Goal: Information Seeking & Learning: Learn about a topic

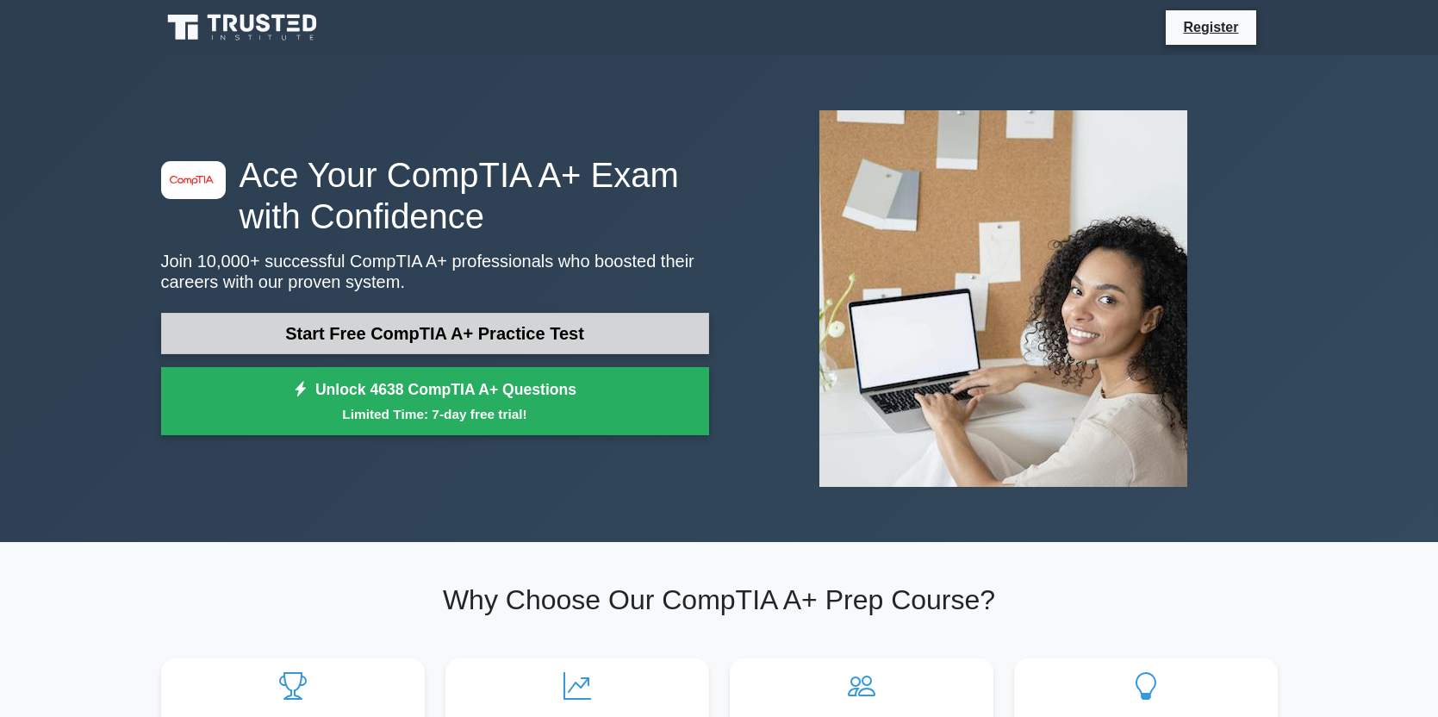
click at [404, 345] on link "Start Free CompTIA A+ Practice Test" at bounding box center [435, 333] width 548 height 41
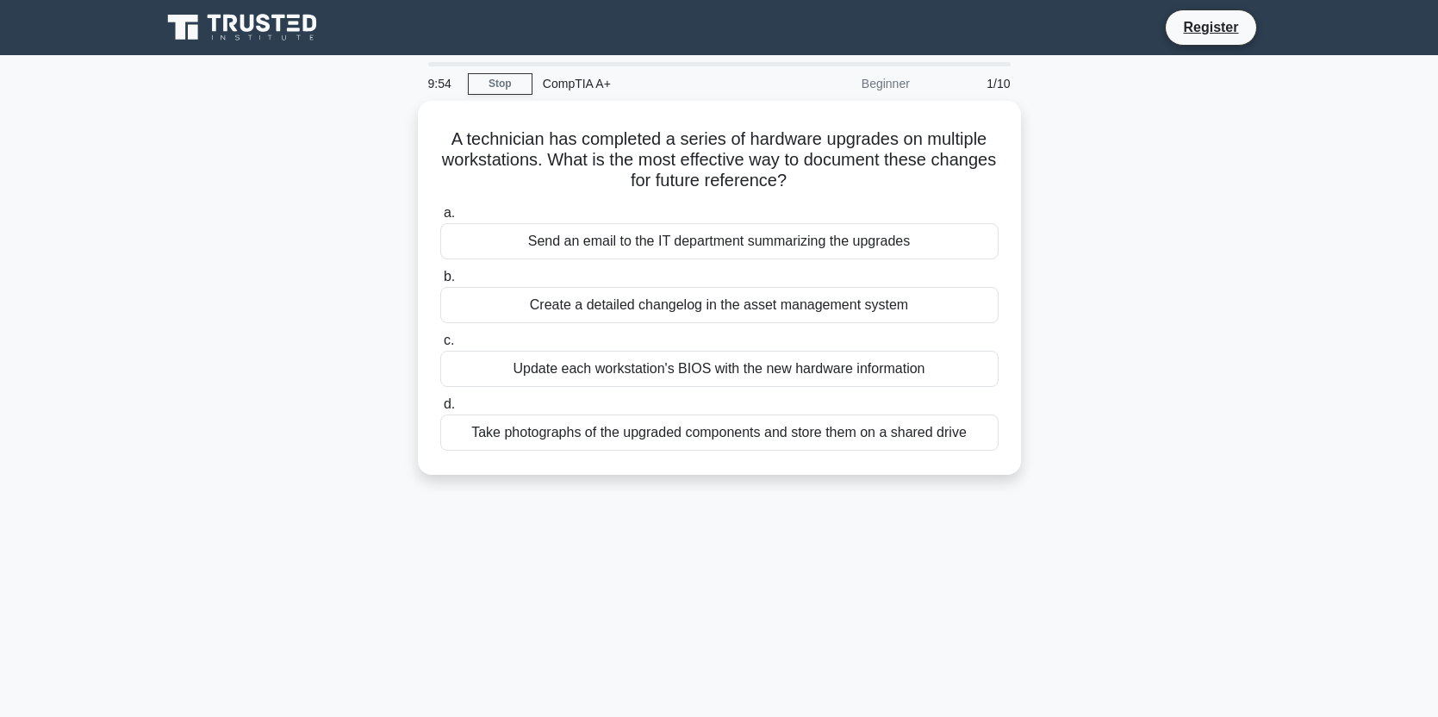
click at [585, 92] on div "CompTIA A+" at bounding box center [650, 83] width 237 height 34
click at [594, 78] on div "CompTIA A+" at bounding box center [650, 83] width 237 height 34
click at [594, 86] on div "CompTIA A+" at bounding box center [650, 83] width 237 height 34
click at [594, 87] on div "CompTIA A+" at bounding box center [650, 83] width 237 height 34
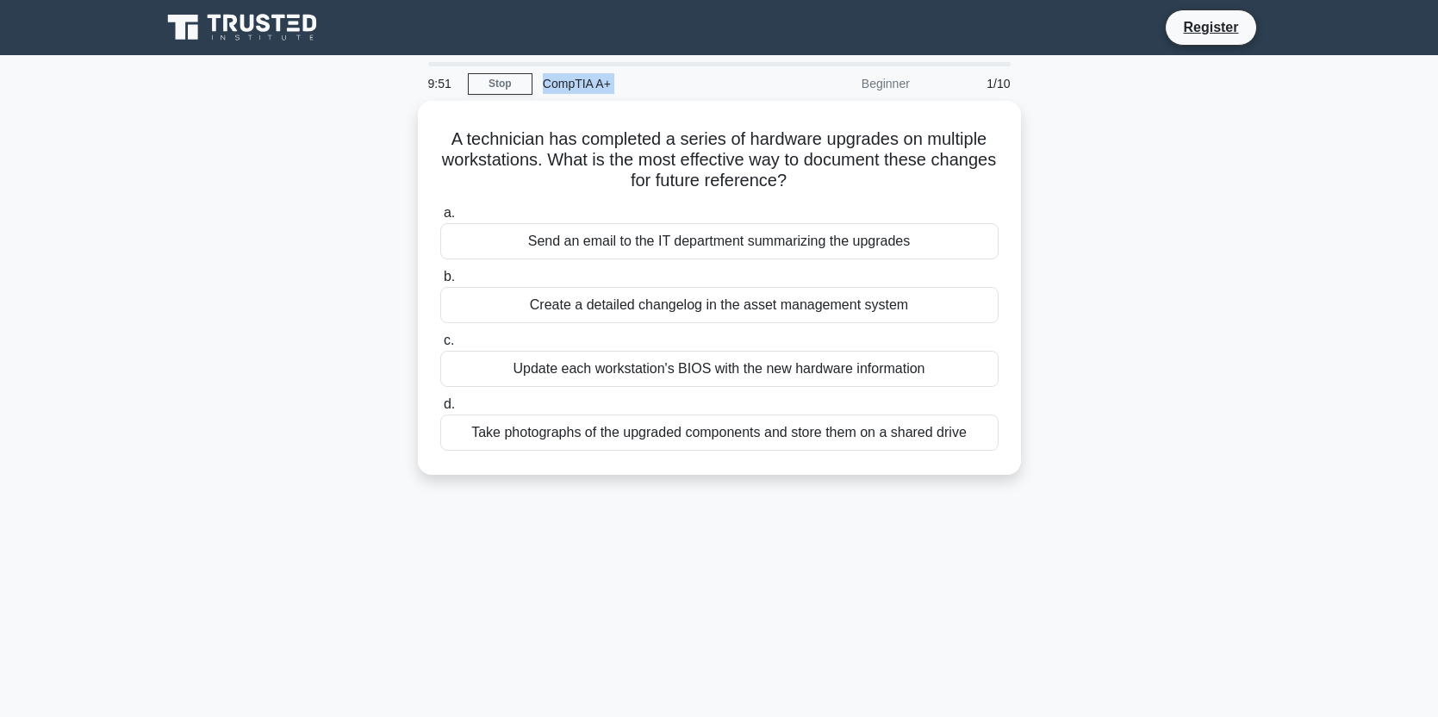
click at [595, 90] on div "CompTIA A+" at bounding box center [650, 83] width 237 height 34
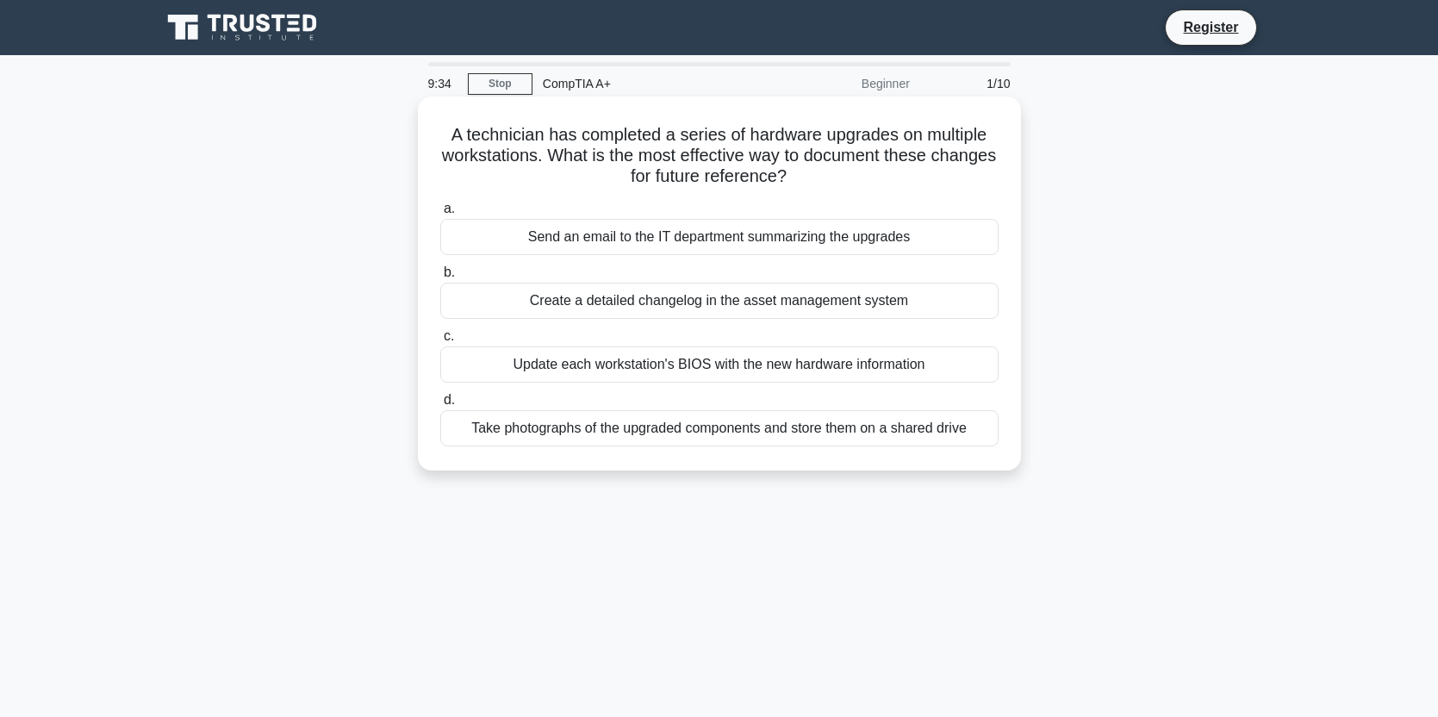
click at [694, 241] on div "Send an email to the IT department summarizing the upgrades" at bounding box center [719, 237] width 558 height 36
click at [440, 215] on input "a. Send an email to the IT department summarizing the upgrades" at bounding box center [440, 208] width 0 height 11
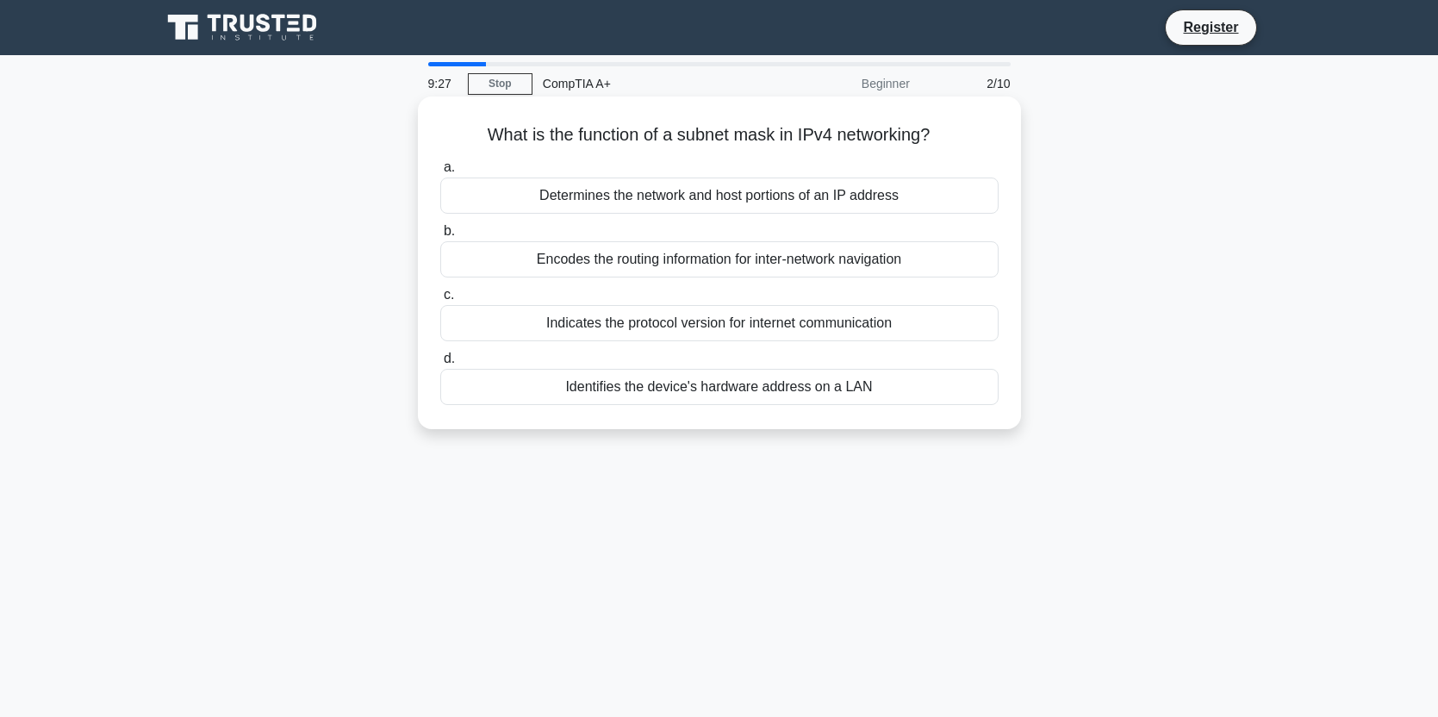
click at [756, 195] on div "Determines the network and host portions of an IP address" at bounding box center [719, 195] width 558 height 36
click at [440, 173] on input "a. Determines the network and host portions of an IP address" at bounding box center [440, 167] width 0 height 11
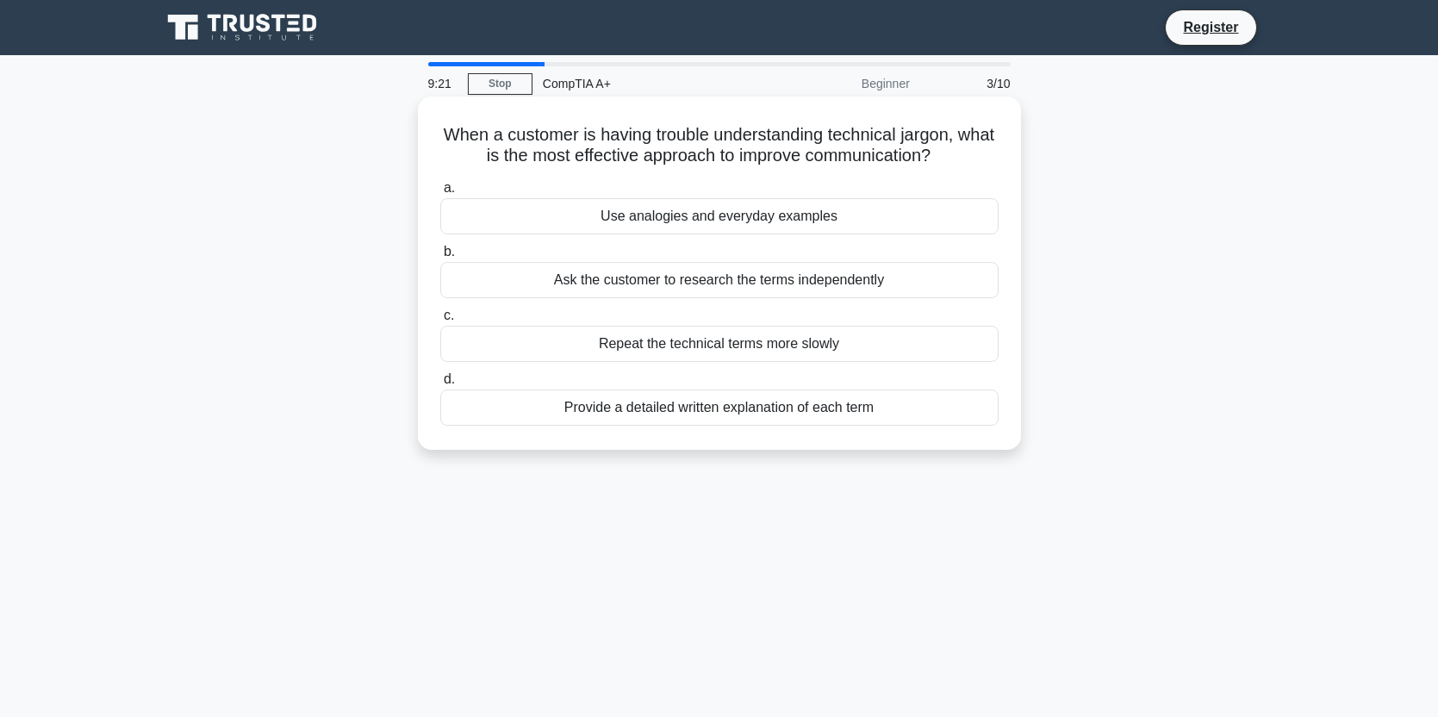
click at [763, 222] on div "Use analogies and everyday examples" at bounding box center [719, 216] width 558 height 36
click at [440, 194] on input "a. Use analogies and everyday examples" at bounding box center [440, 188] width 0 height 11
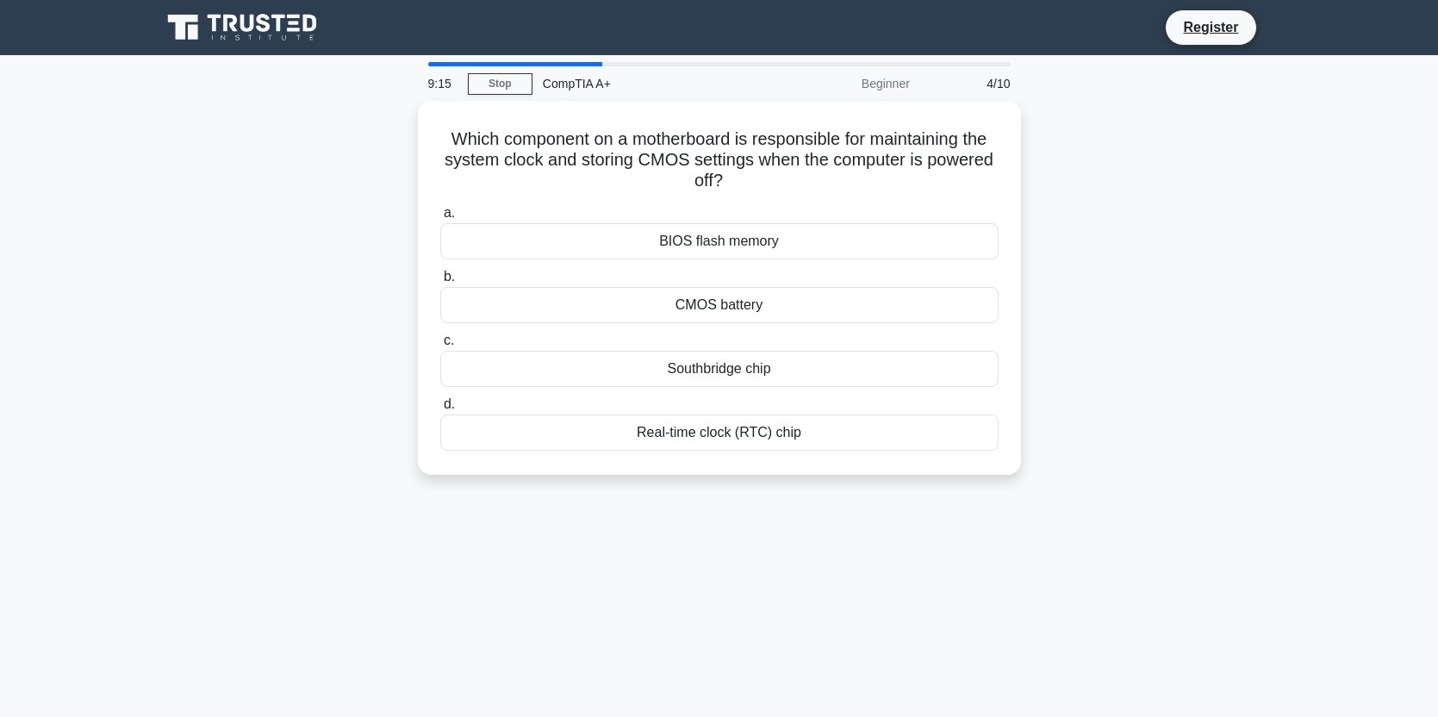
click at [896, 88] on div "Beginner" at bounding box center [844, 83] width 151 height 34
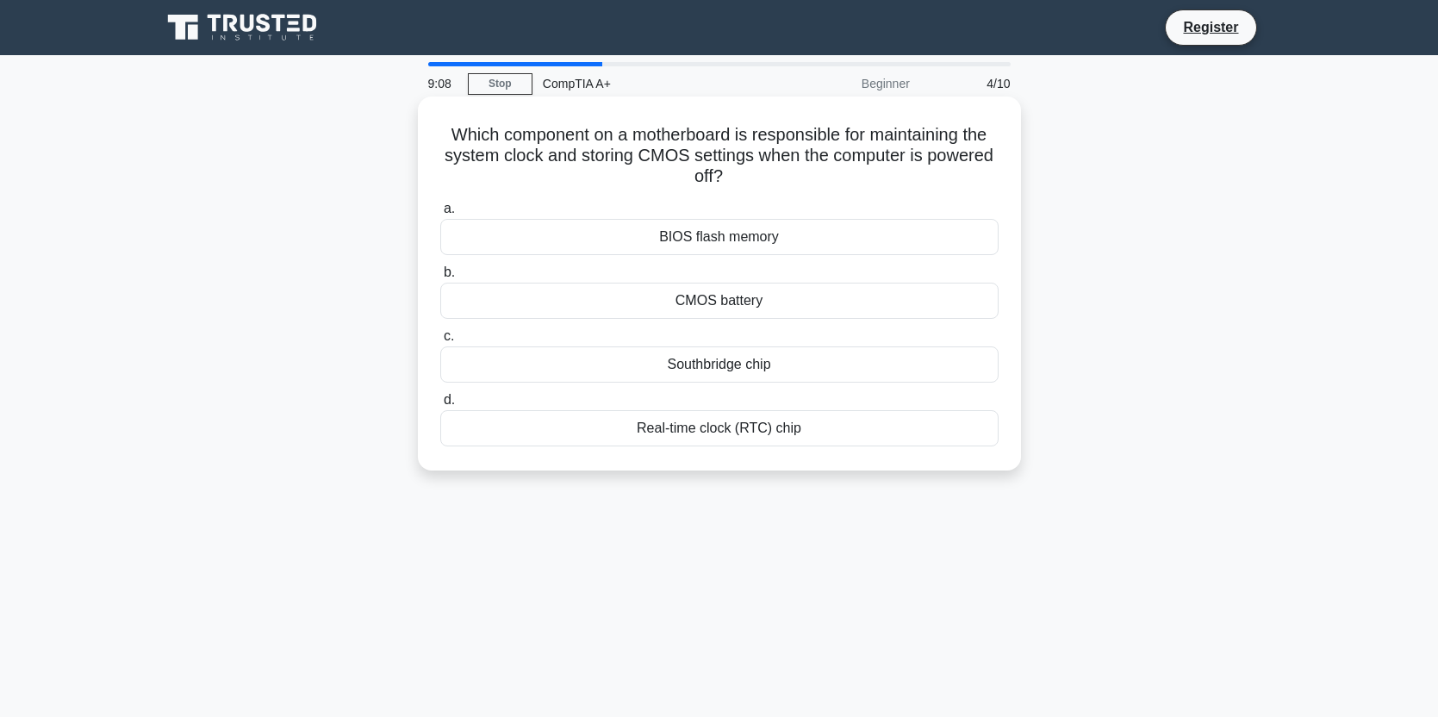
click at [798, 234] on div "BIOS flash memory" at bounding box center [719, 237] width 558 height 36
click at [440, 215] on input "a. BIOS flash memory" at bounding box center [440, 208] width 0 height 11
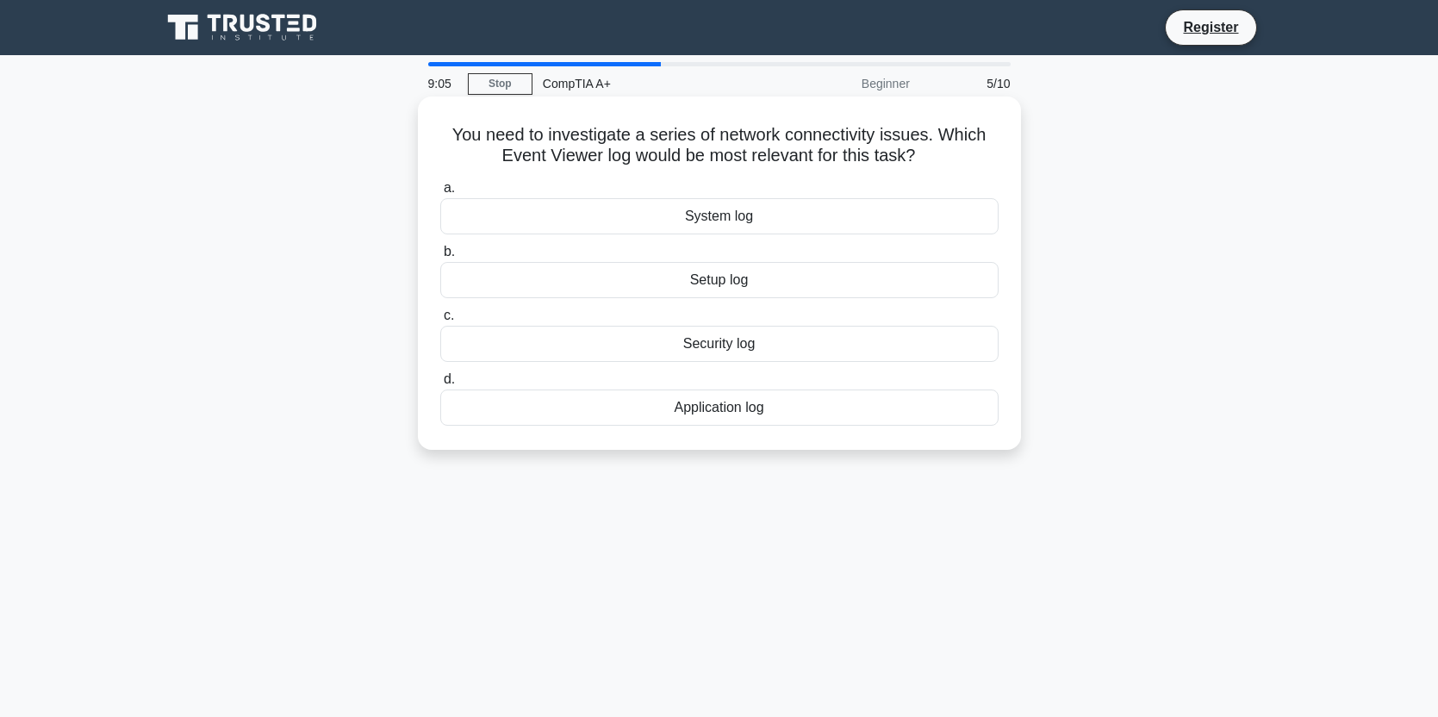
click at [798, 221] on div "System log" at bounding box center [719, 216] width 558 height 36
click at [440, 194] on input "a. System log" at bounding box center [440, 188] width 0 height 11
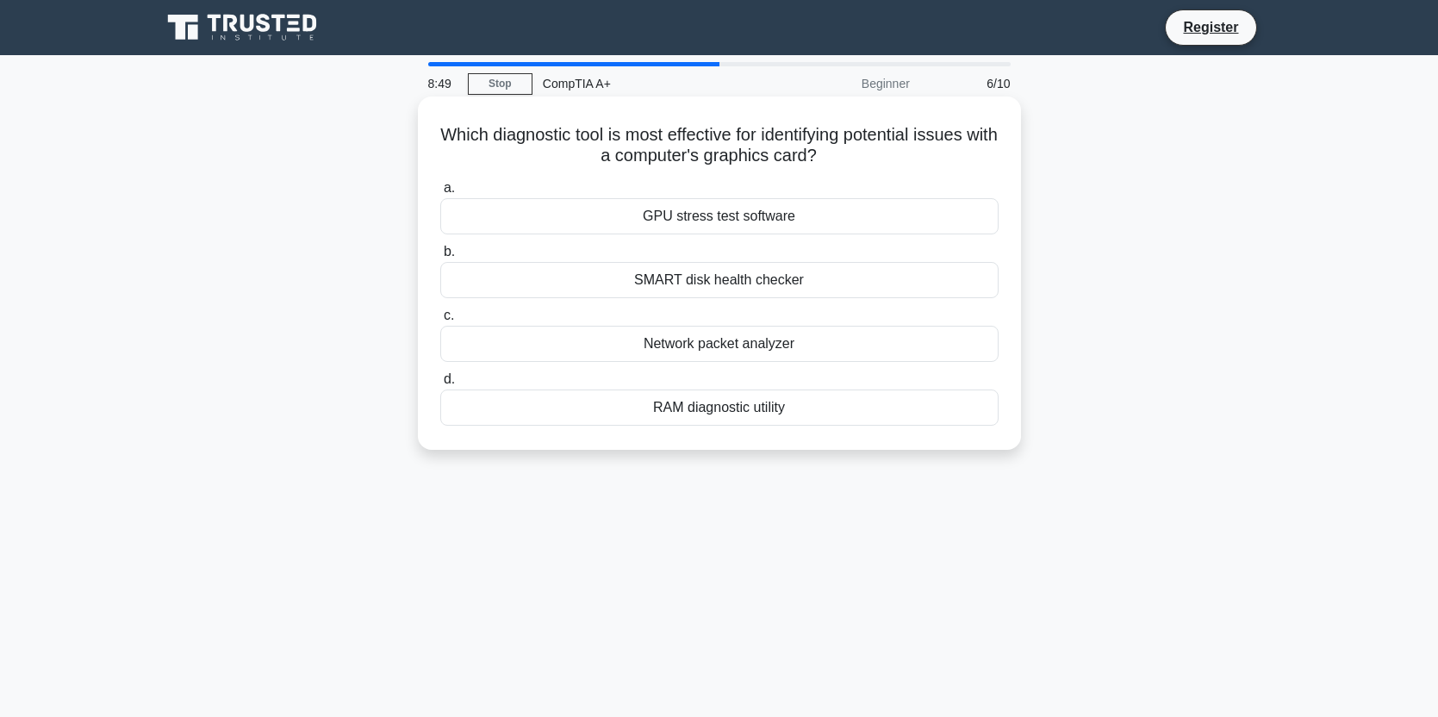
click at [808, 347] on div "Network packet analyzer" at bounding box center [719, 344] width 558 height 36
click at [440, 321] on input "c. Network packet analyzer" at bounding box center [440, 315] width 0 height 11
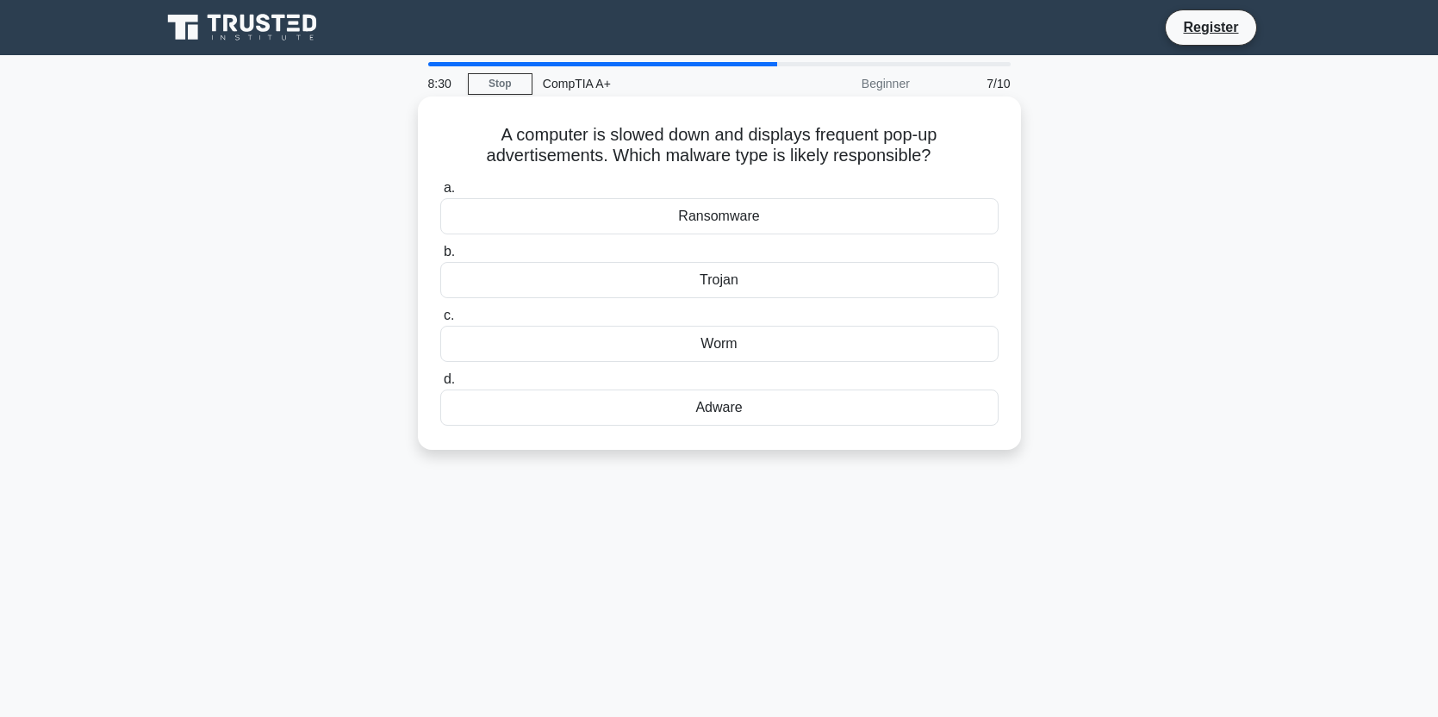
click at [743, 411] on div "Adware" at bounding box center [719, 407] width 558 height 36
click at [440, 385] on input "d. Adware" at bounding box center [440, 379] width 0 height 11
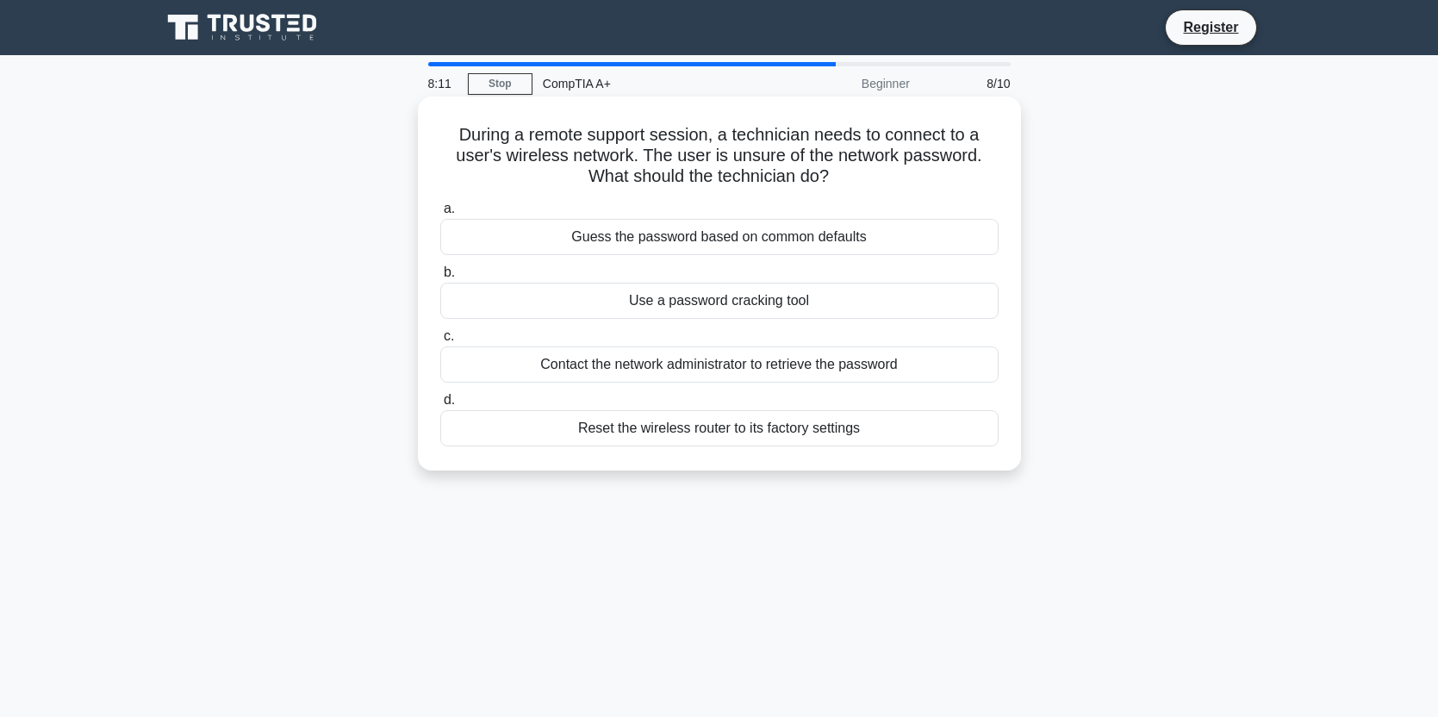
click at [695, 305] on div "Use a password cracking tool" at bounding box center [719, 301] width 558 height 36
click at [440, 278] on input "b. Use a password cracking tool" at bounding box center [440, 272] width 0 height 11
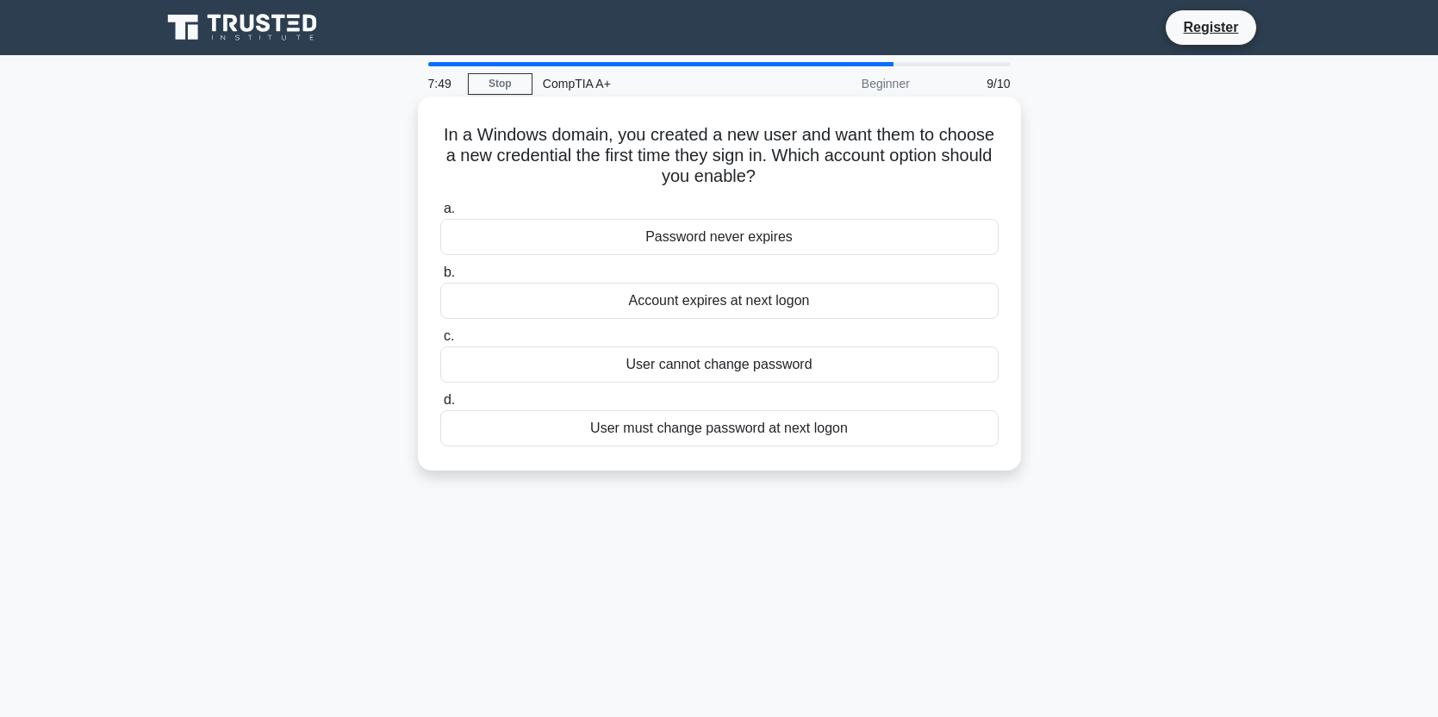
click at [734, 239] on div "Password never expires" at bounding box center [719, 237] width 558 height 36
click at [440, 215] on input "a. Password never expires" at bounding box center [440, 208] width 0 height 11
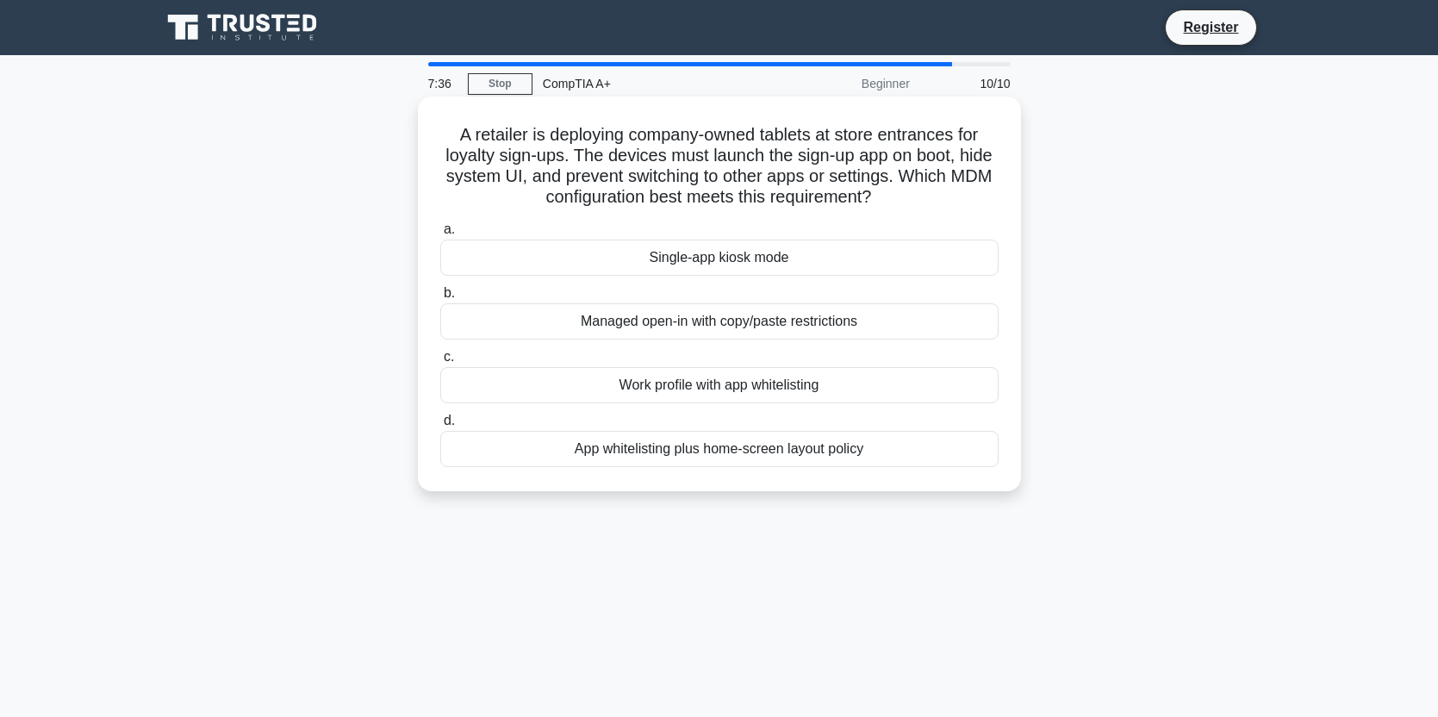
click at [727, 383] on div "Work profile with app whitelisting" at bounding box center [719, 385] width 558 height 36
click at [440, 363] on input "c. Work profile with app whitelisting" at bounding box center [440, 356] width 0 height 11
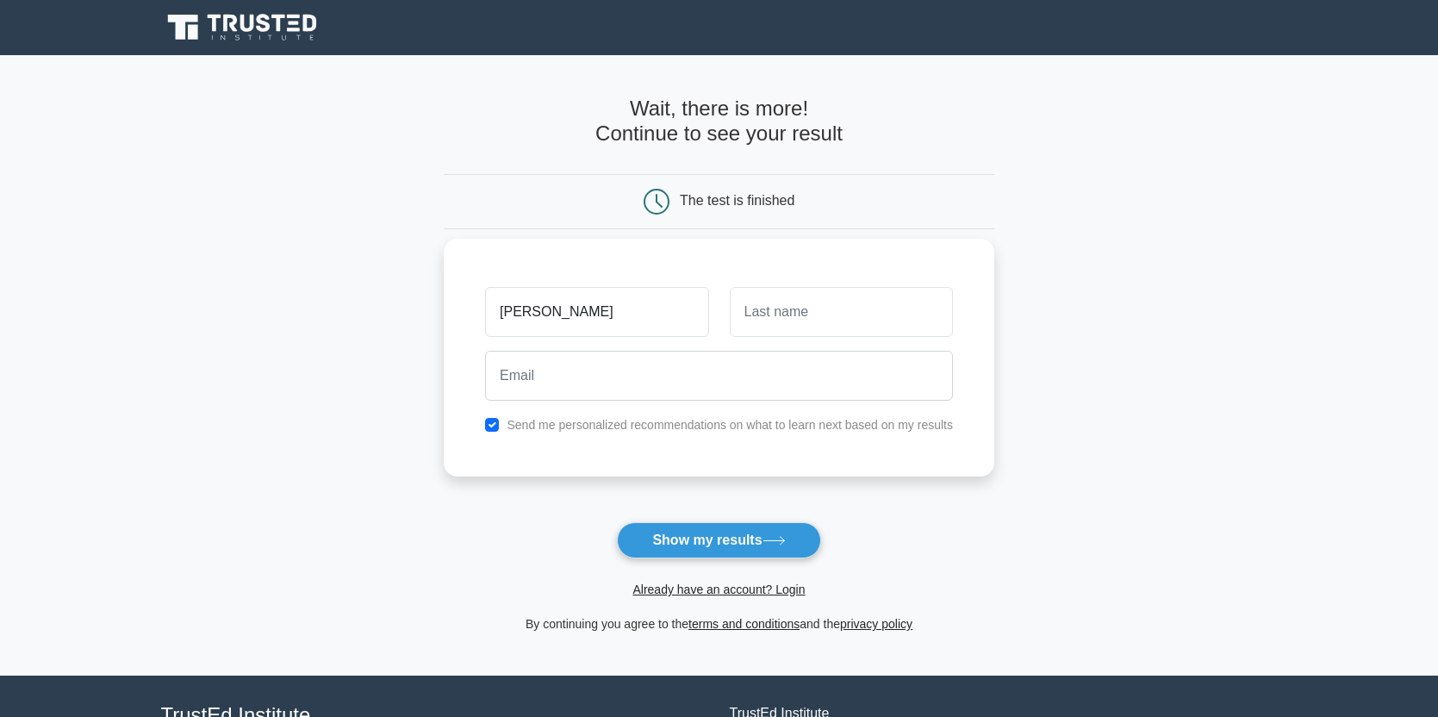
type input "OMAR"
click at [782, 297] on input "text" at bounding box center [841, 312] width 223 height 50
type input "IBARAHIM"
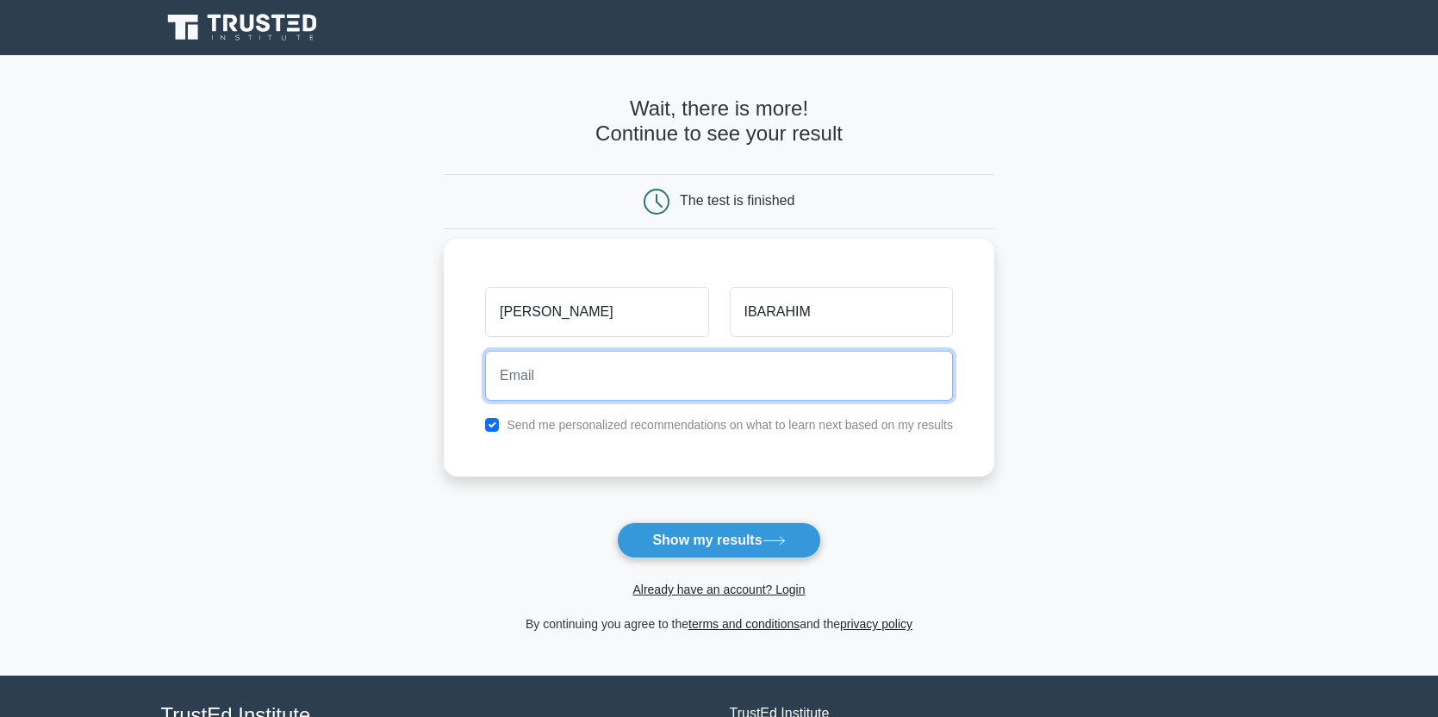
click at [722, 364] on input "email" at bounding box center [719, 376] width 468 height 50
type input "K"
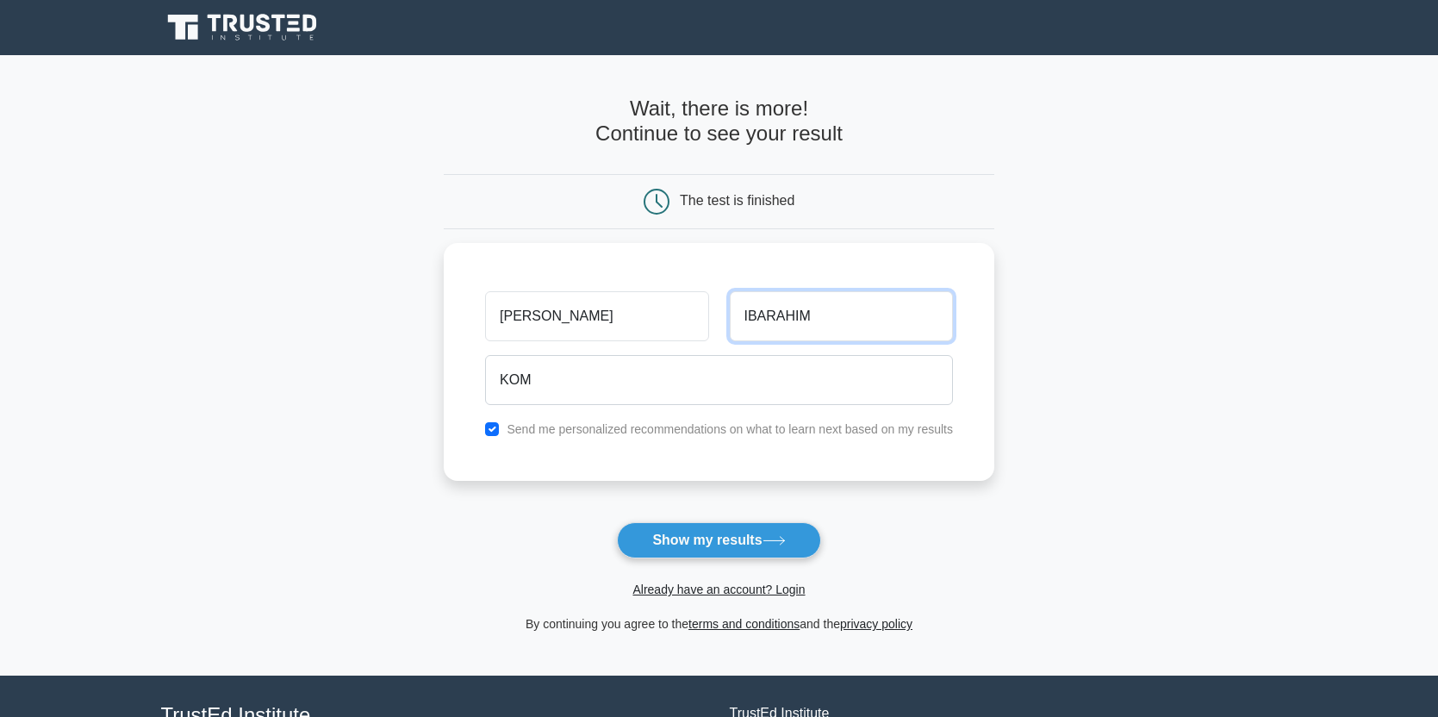
drag, startPoint x: 855, startPoint y: 311, endPoint x: 519, endPoint y: 646, distance: 474.5
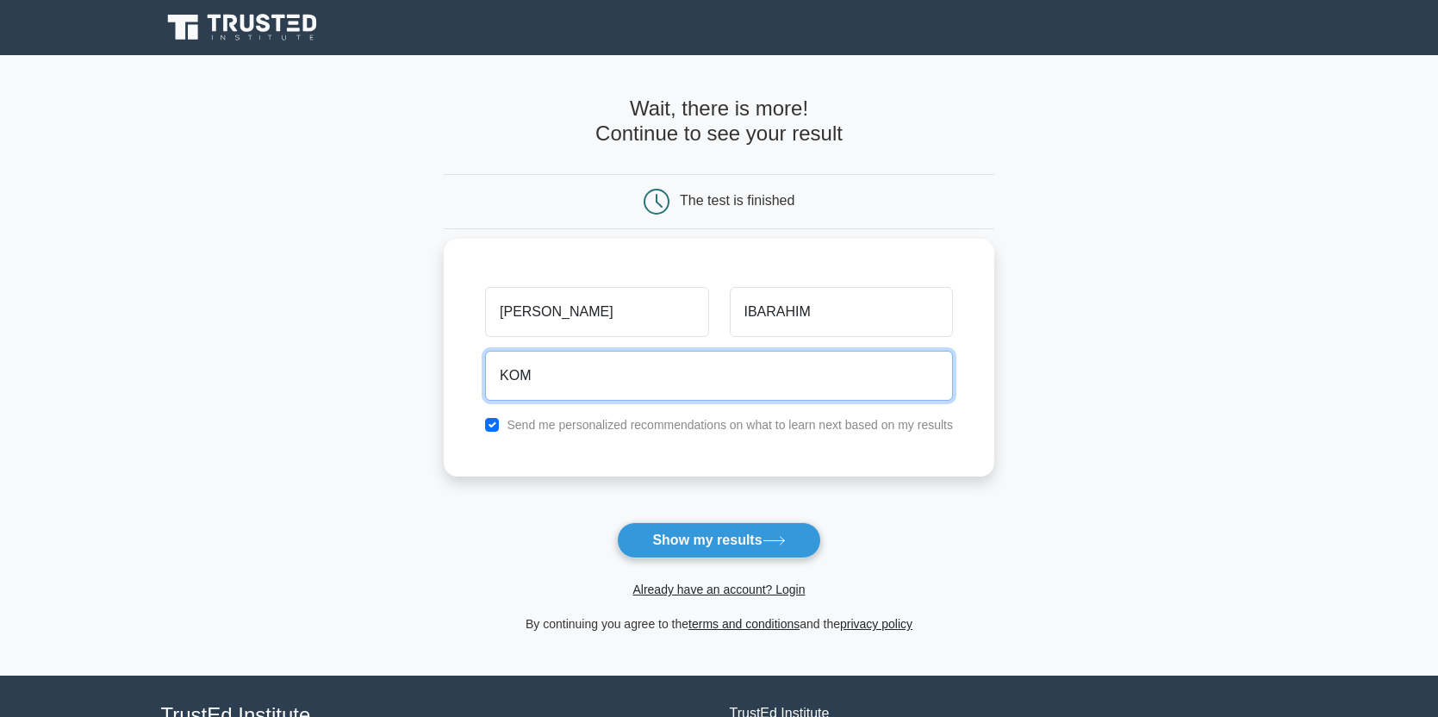
click at [600, 390] on input "KOM" at bounding box center [719, 376] width 468 height 50
type input "K"
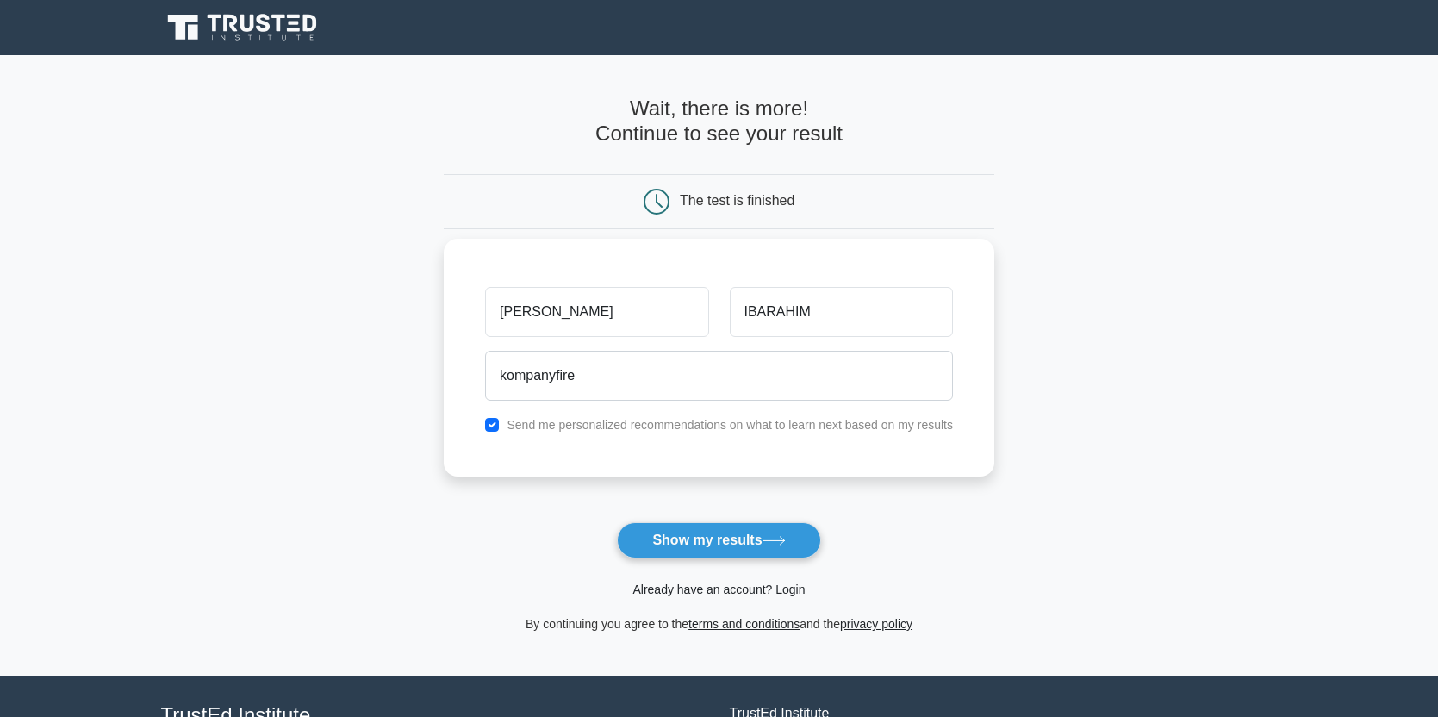
click at [737, 402] on div "kompanyfire" at bounding box center [719, 376] width 488 height 64
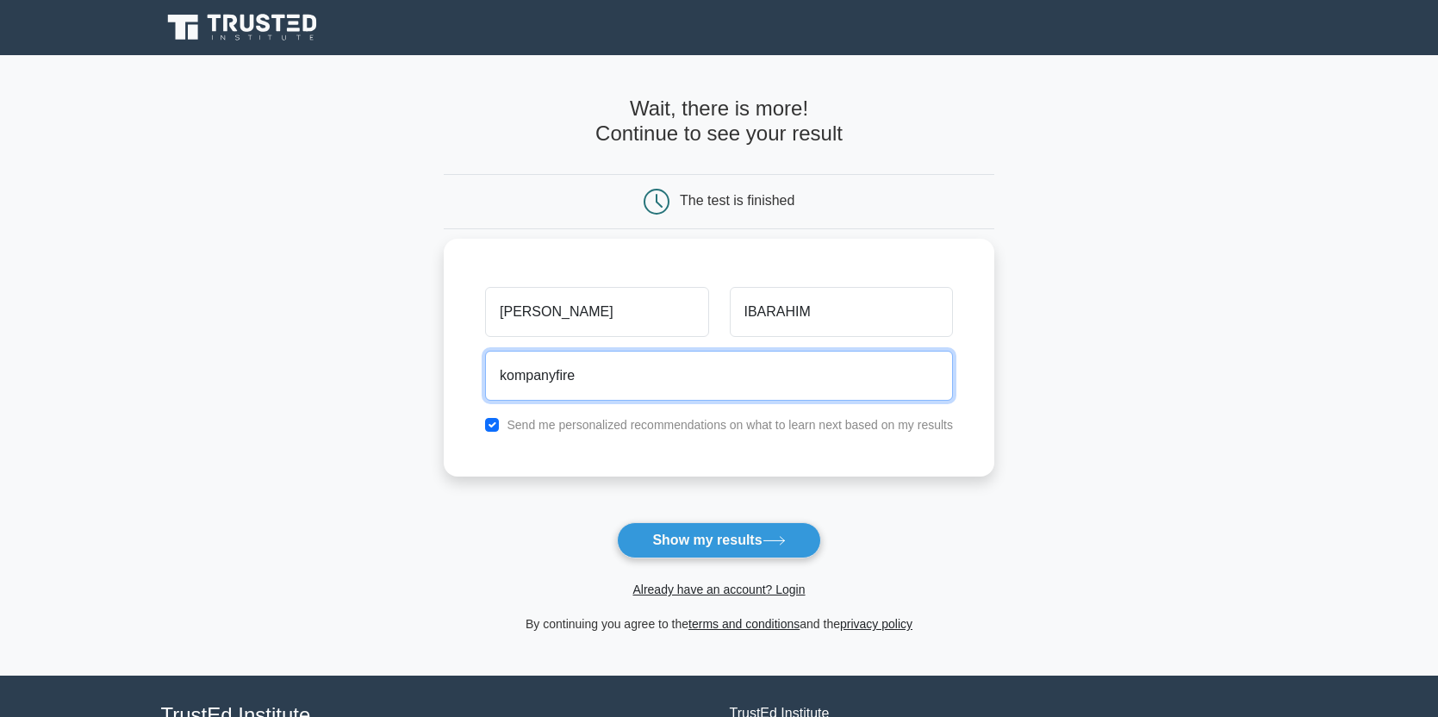
click at [737, 389] on input "kompanyfire" at bounding box center [719, 376] width 468 height 50
click at [580, 376] on input "kompanyfire@" at bounding box center [719, 376] width 468 height 50
click at [650, 397] on input "kompanyfire2642@" at bounding box center [719, 376] width 468 height 50
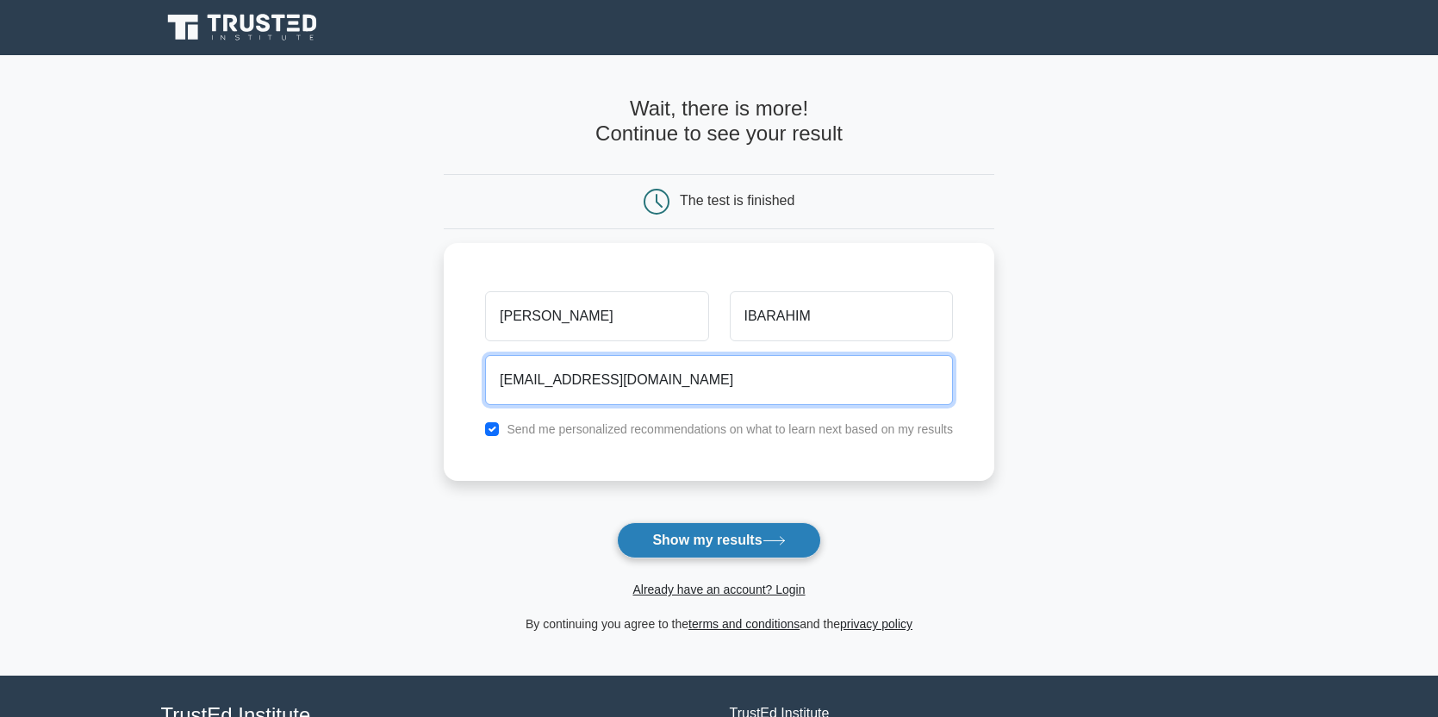
type input "kompanyfire2642@gamail.com"
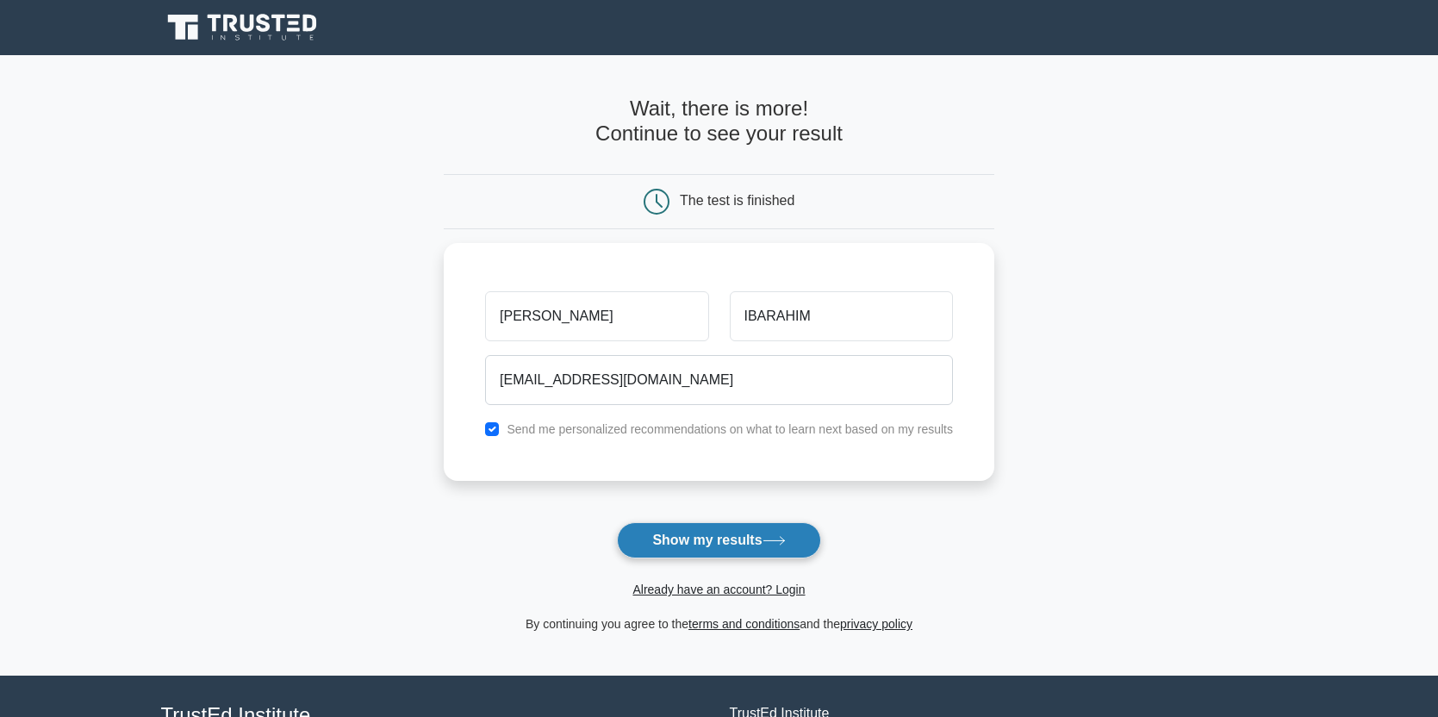
click at [746, 550] on button "Show my results" at bounding box center [718, 540] width 203 height 36
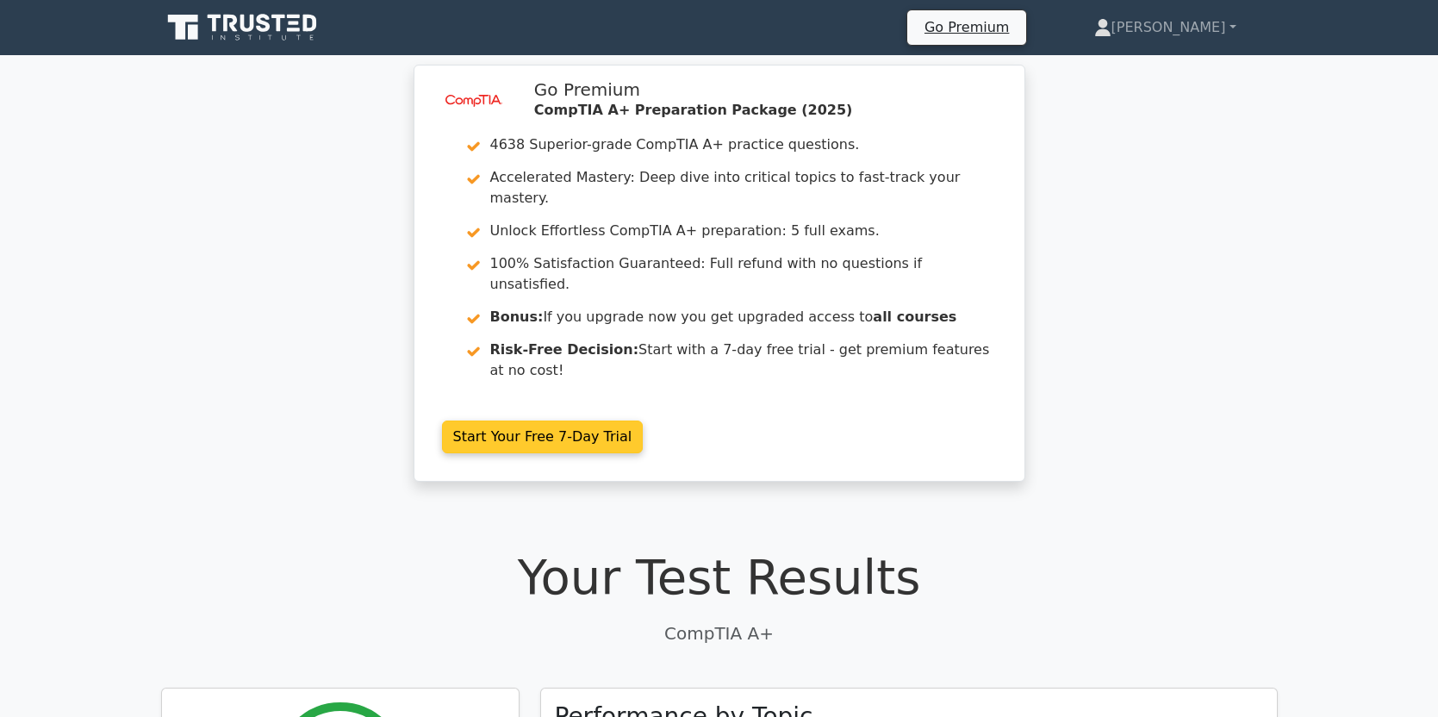
drag, startPoint x: 874, startPoint y: 241, endPoint x: 886, endPoint y: 238, distance: 12.5
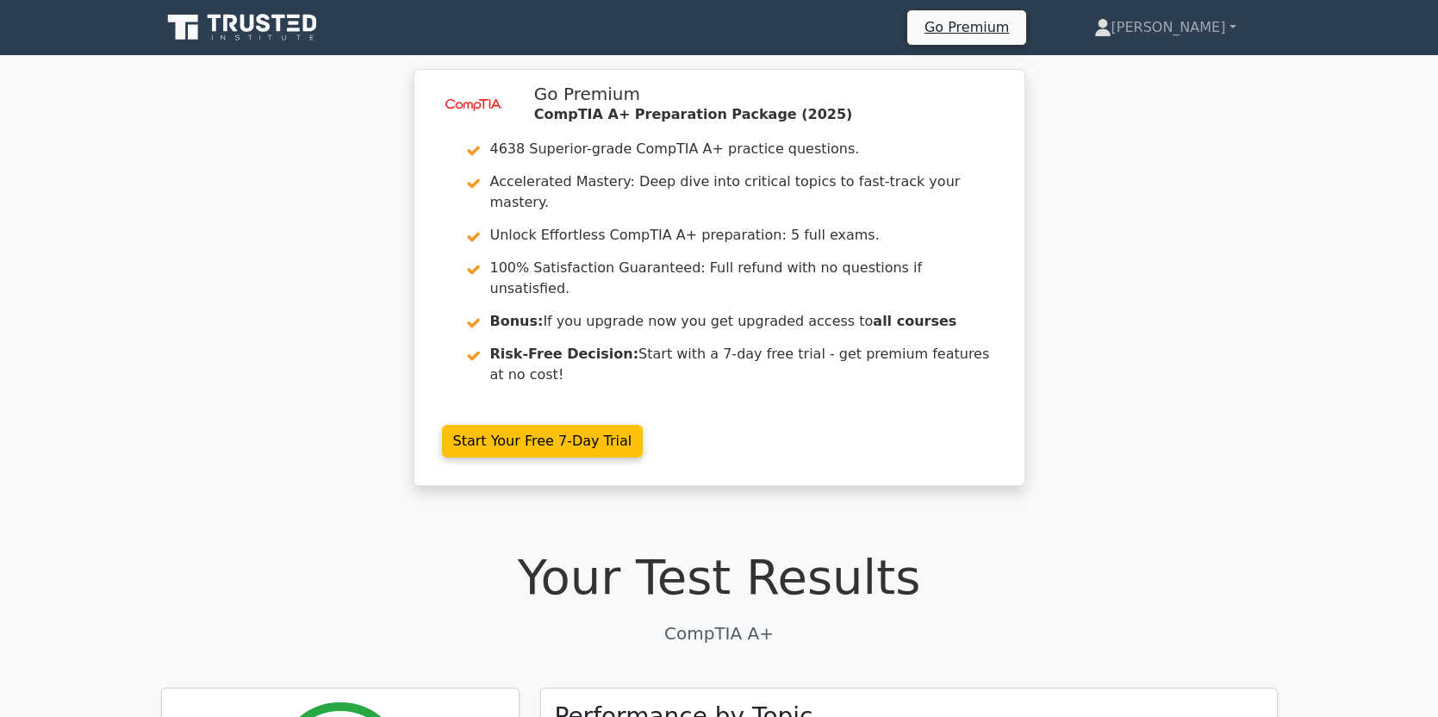
drag, startPoint x: 886, startPoint y: 238, endPoint x: 1074, endPoint y: 158, distance: 204.2
click at [1074, 158] on div "image/svg+xml Go Premium CompTIA A+ Preparation Package (2025) 4638 Superior-gr…" at bounding box center [719, 288] width 1438 height 438
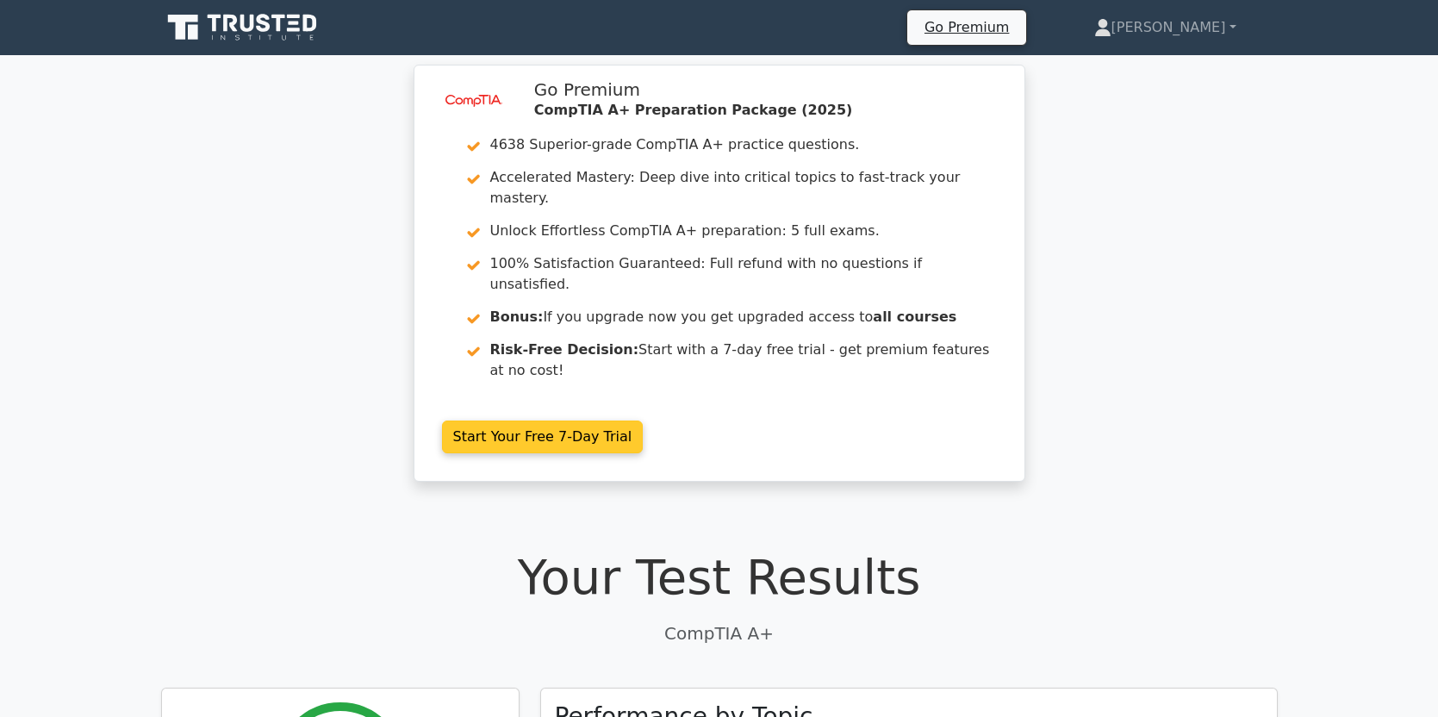
click at [564, 420] on link "Start Your Free 7-Day Trial" at bounding box center [543, 436] width 202 height 33
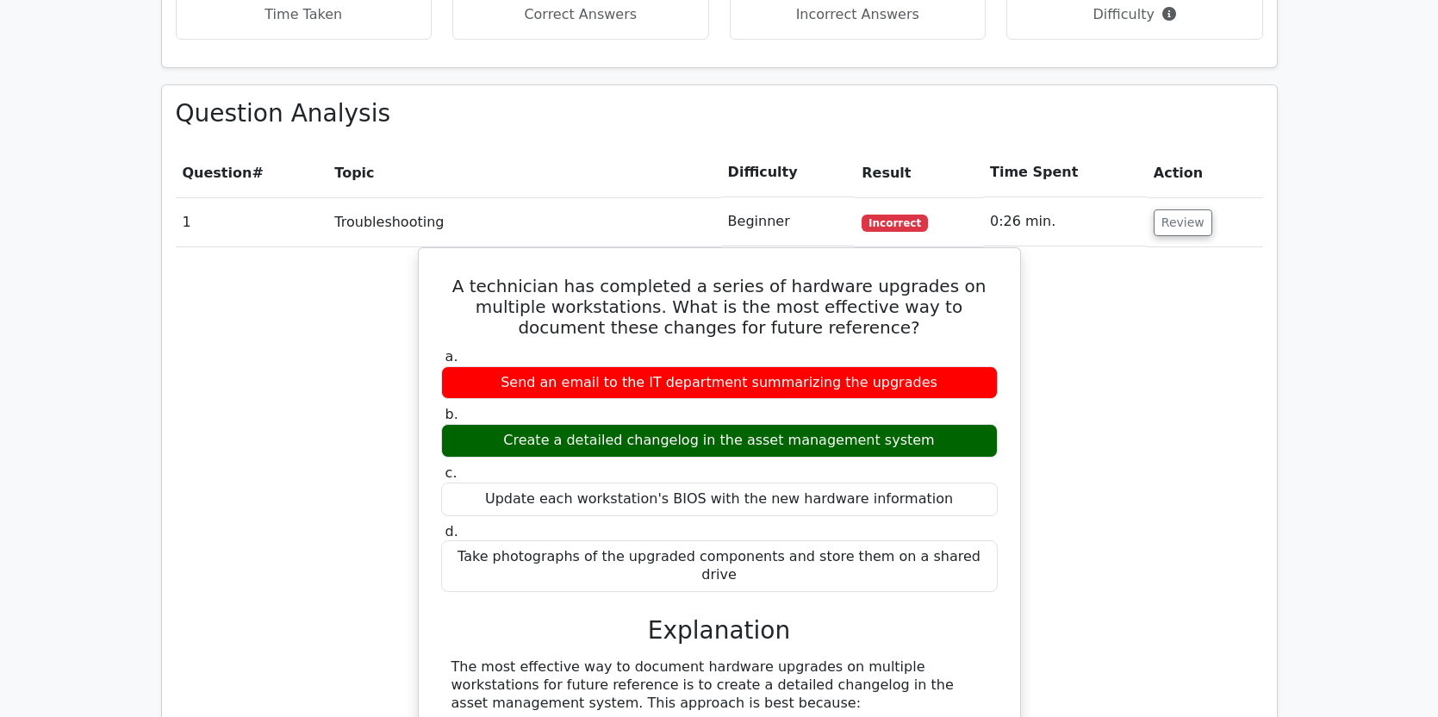
scroll to position [1292, 0]
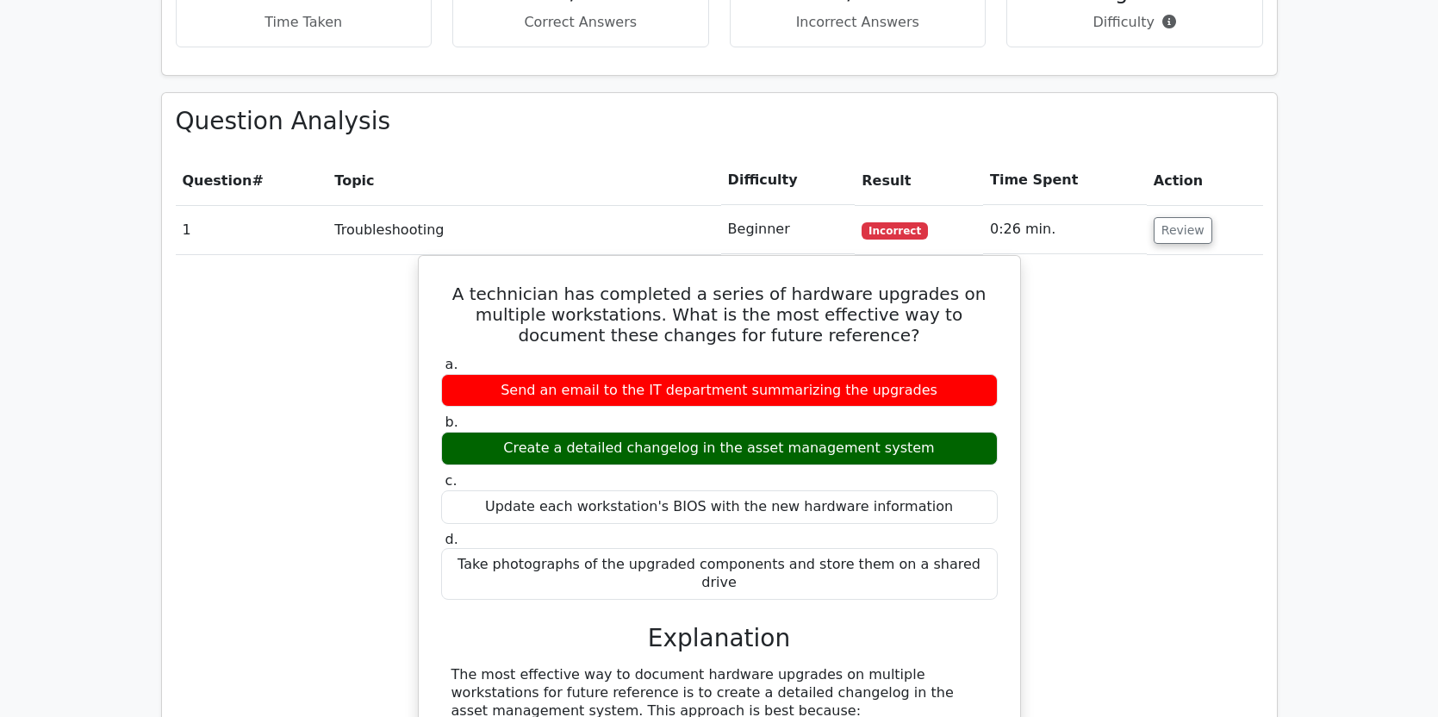
click at [759, 205] on td "Beginner" at bounding box center [788, 229] width 134 height 49
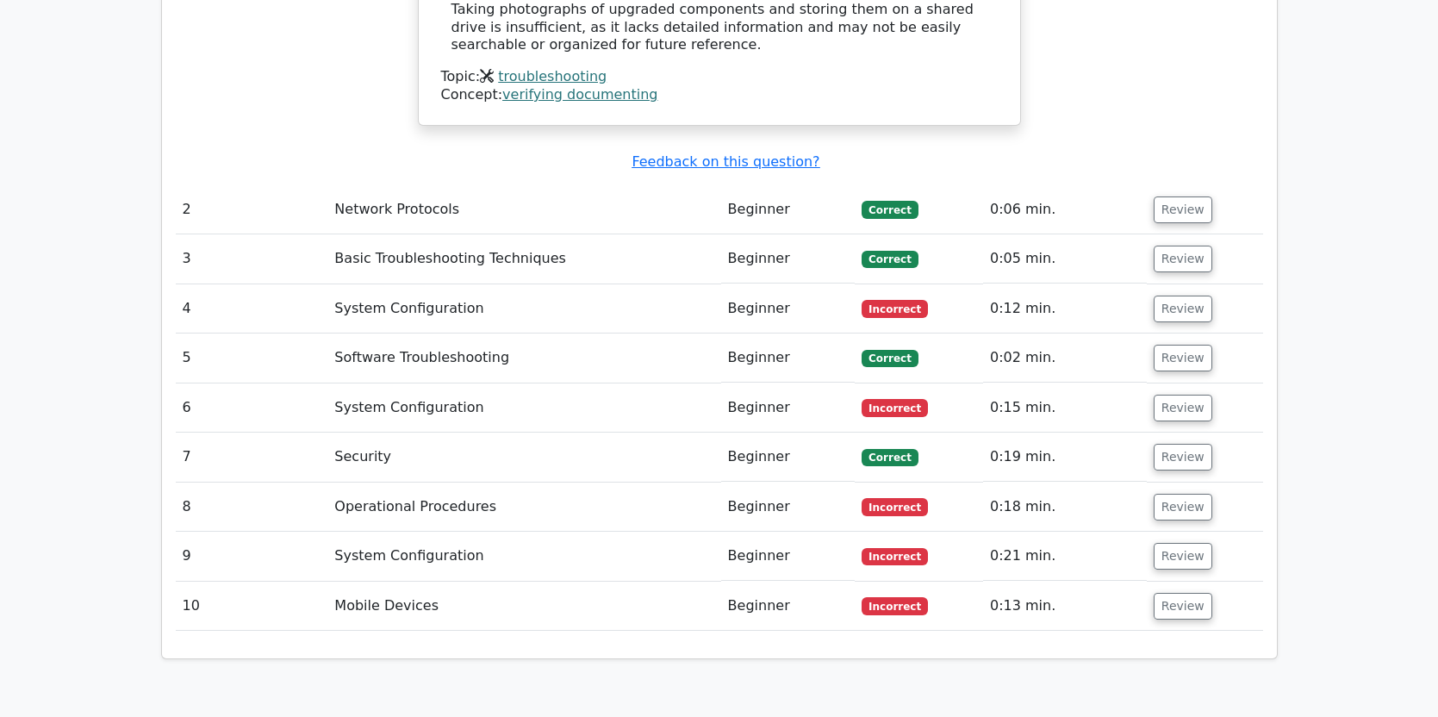
scroll to position [2240, 0]
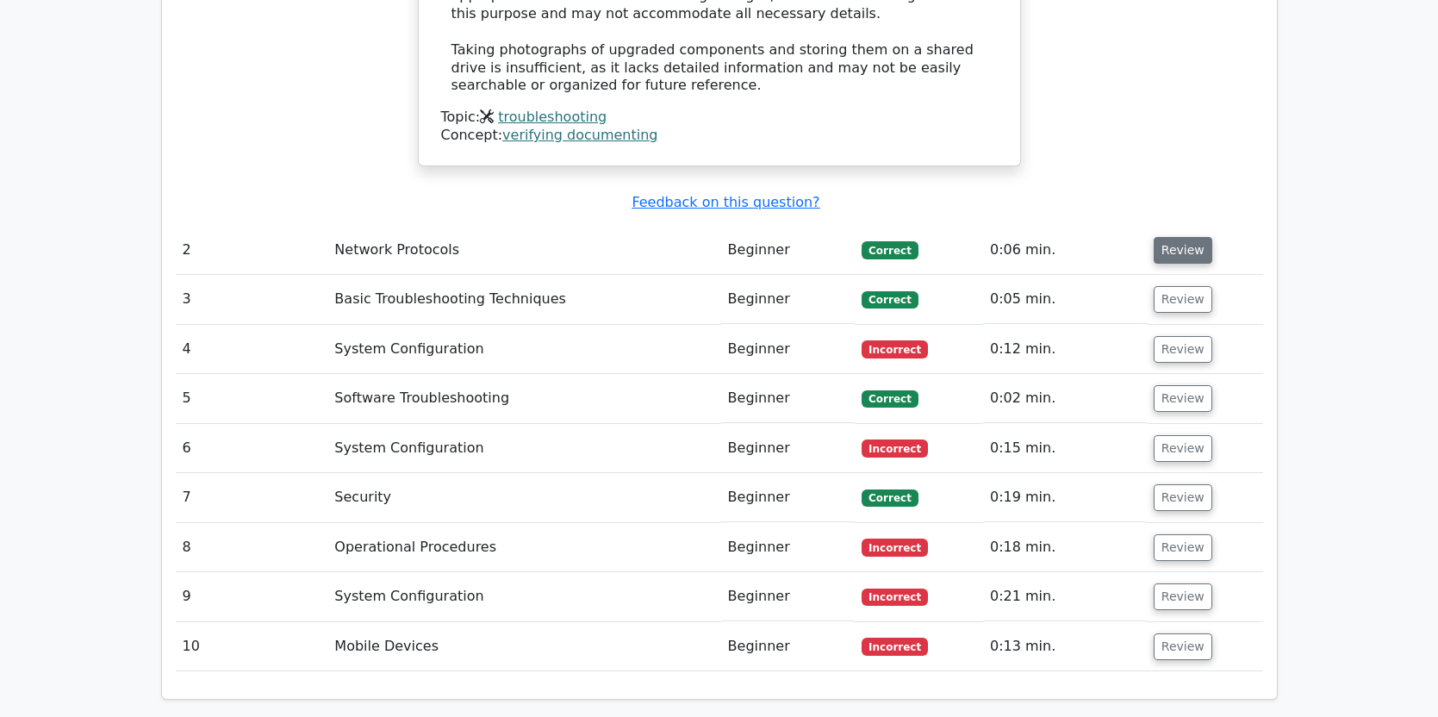
click at [1176, 237] on button "Review" at bounding box center [1183, 250] width 59 height 27
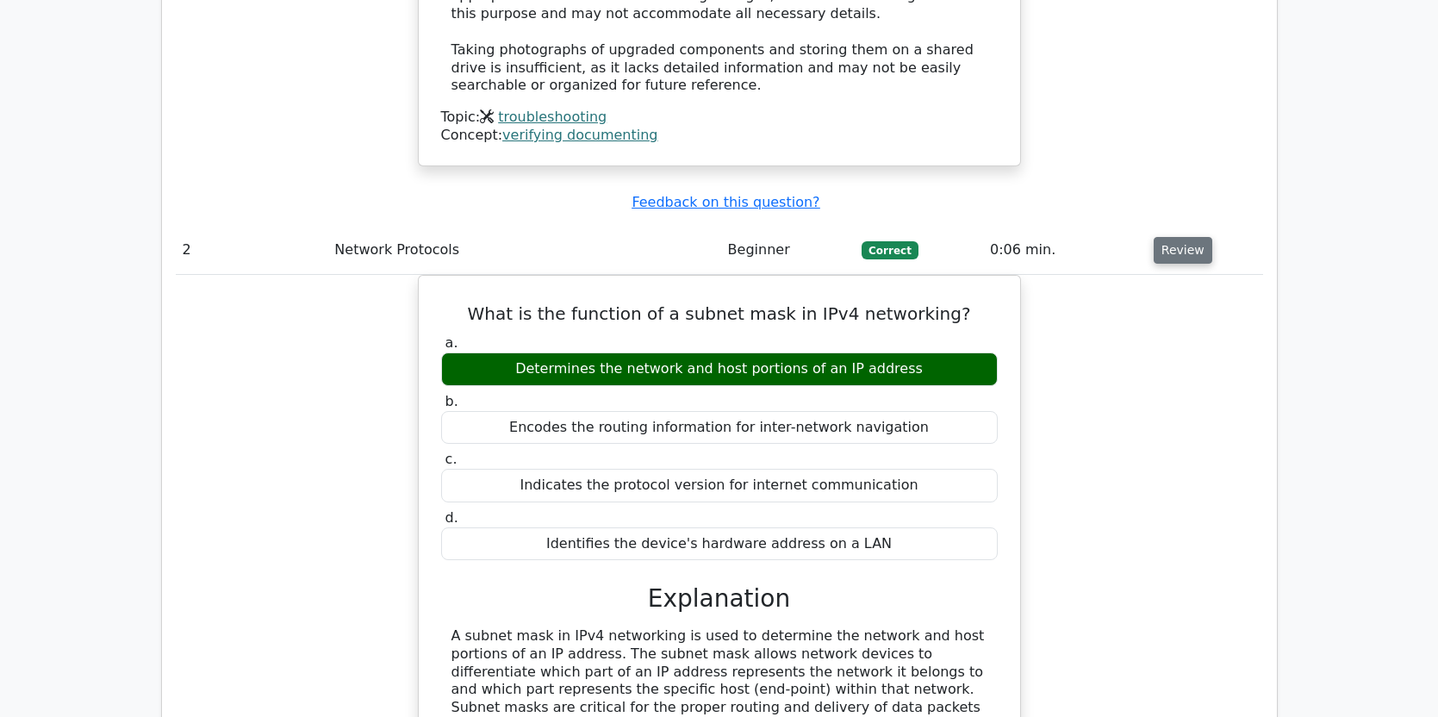
click at [1172, 237] on button "Review" at bounding box center [1183, 250] width 59 height 27
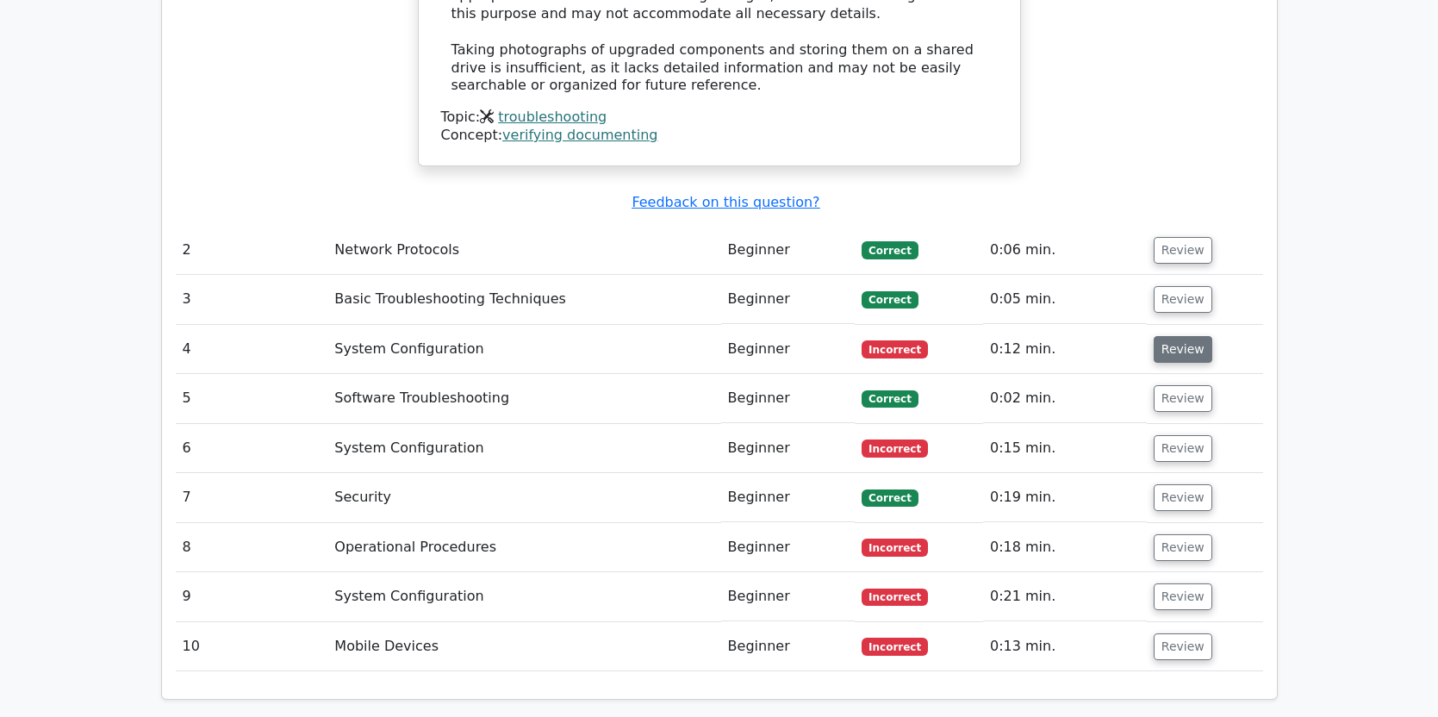
click at [1174, 336] on button "Review" at bounding box center [1183, 349] width 59 height 27
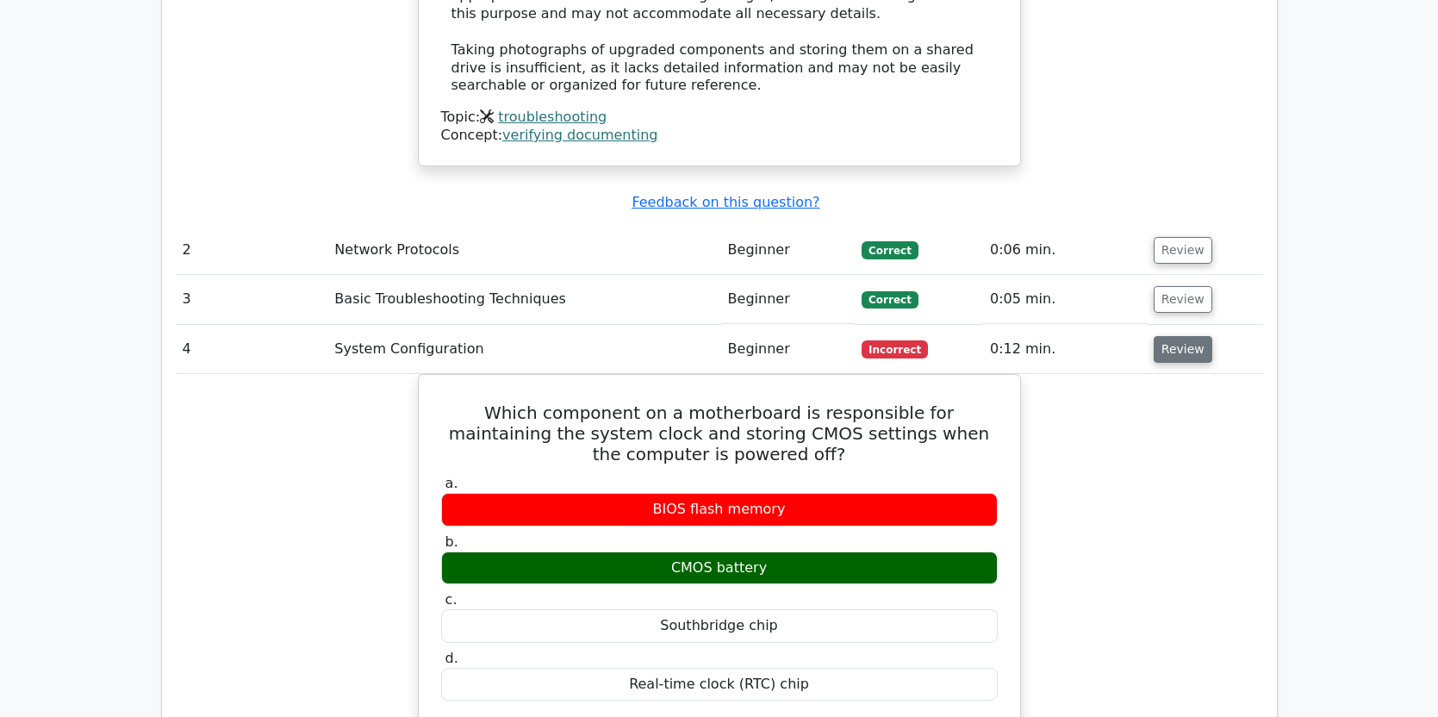
click at [1179, 336] on button "Review" at bounding box center [1183, 349] width 59 height 27
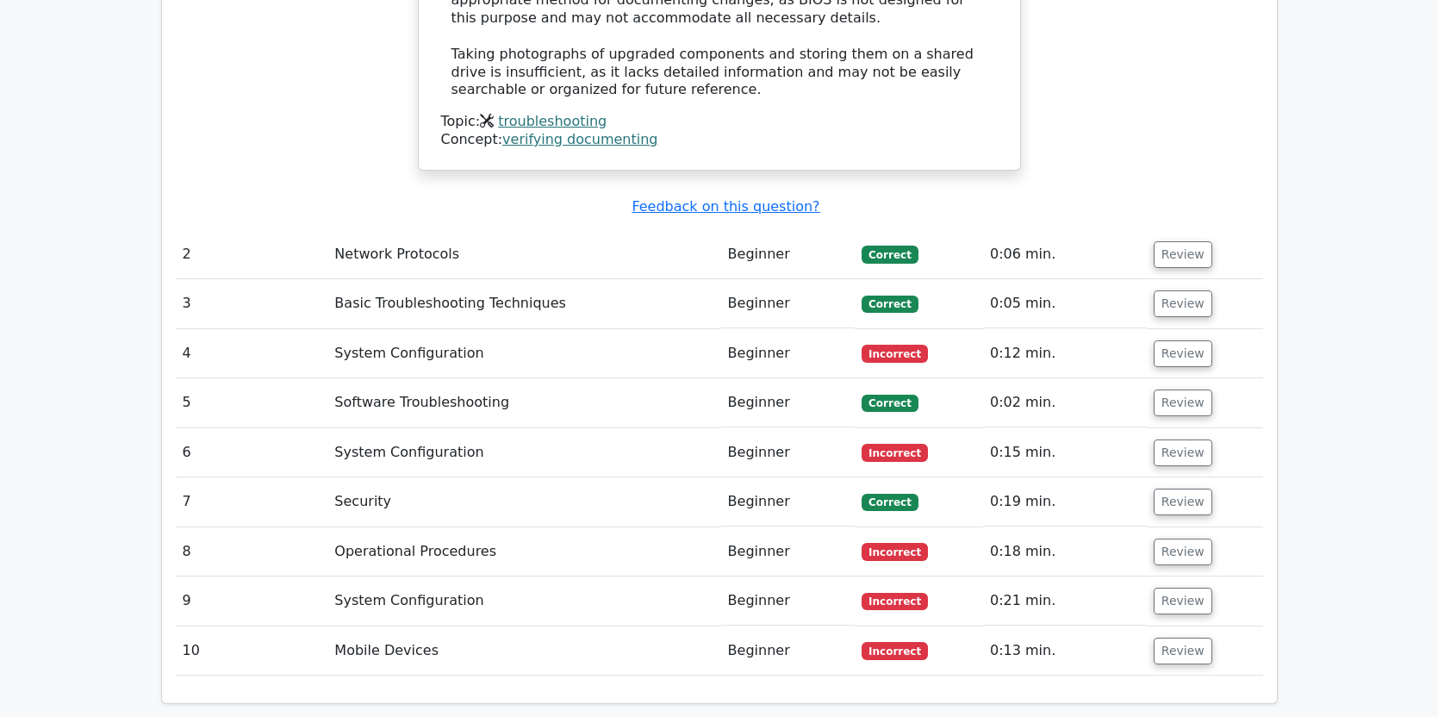
drag, startPoint x: 1436, startPoint y: 334, endPoint x: 1436, endPoint y: 346, distance: 12.1
drag, startPoint x: 1436, startPoint y: 346, endPoint x: 884, endPoint y: 675, distance: 642.4
